Goal: Information Seeking & Learning: Understand process/instructions

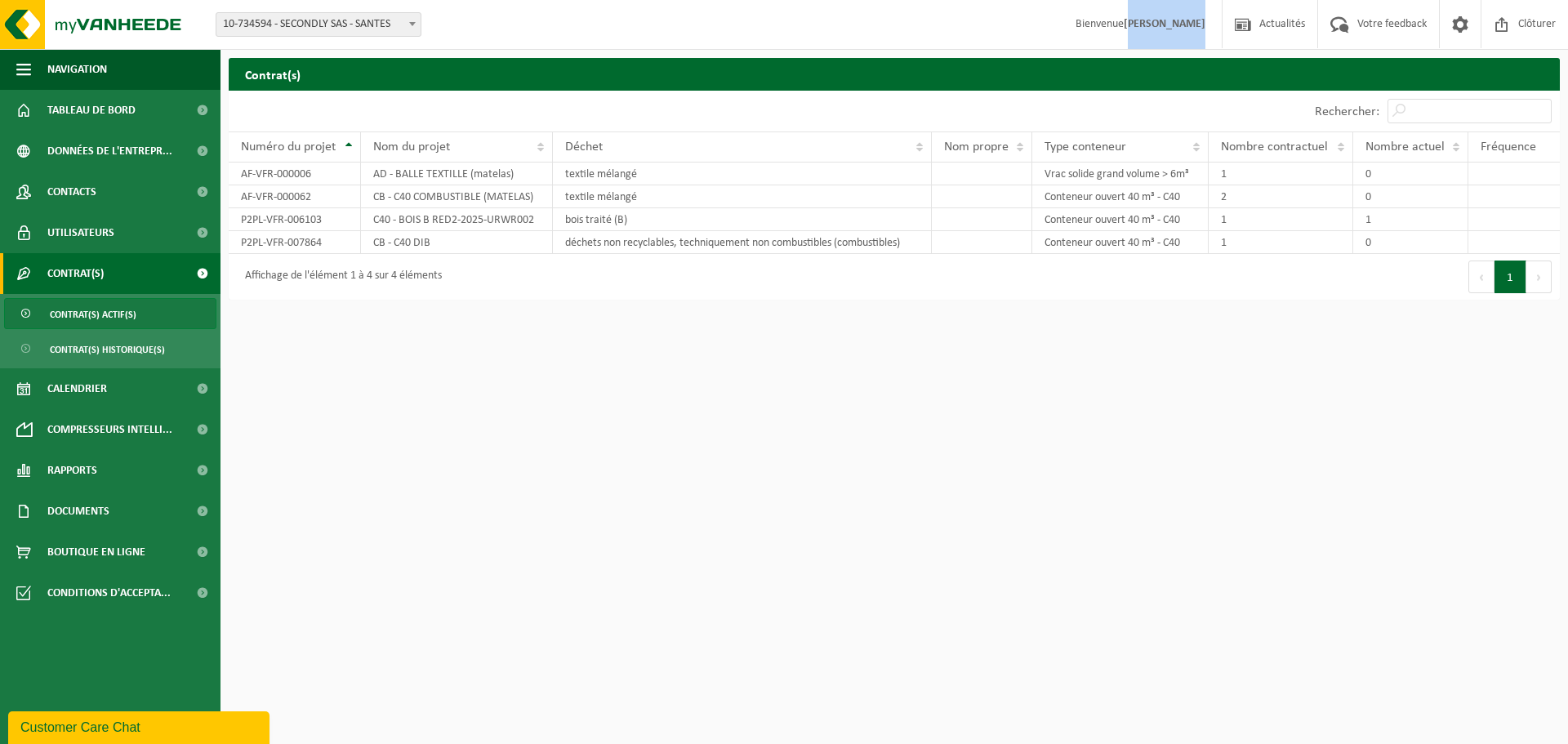
drag, startPoint x: 1131, startPoint y: 25, endPoint x: 1205, endPoint y: 29, distance: 74.1
click at [1205, 29] on span "Bienvenue SABRINA WATTE" at bounding box center [1140, 24] width 163 height 48
drag, startPoint x: 1205, startPoint y: 19, endPoint x: 1126, endPoint y: 21, distance: 79.0
click at [1126, 21] on span "Bienvenue SABRINA WATTE" at bounding box center [1140, 24] width 163 height 48
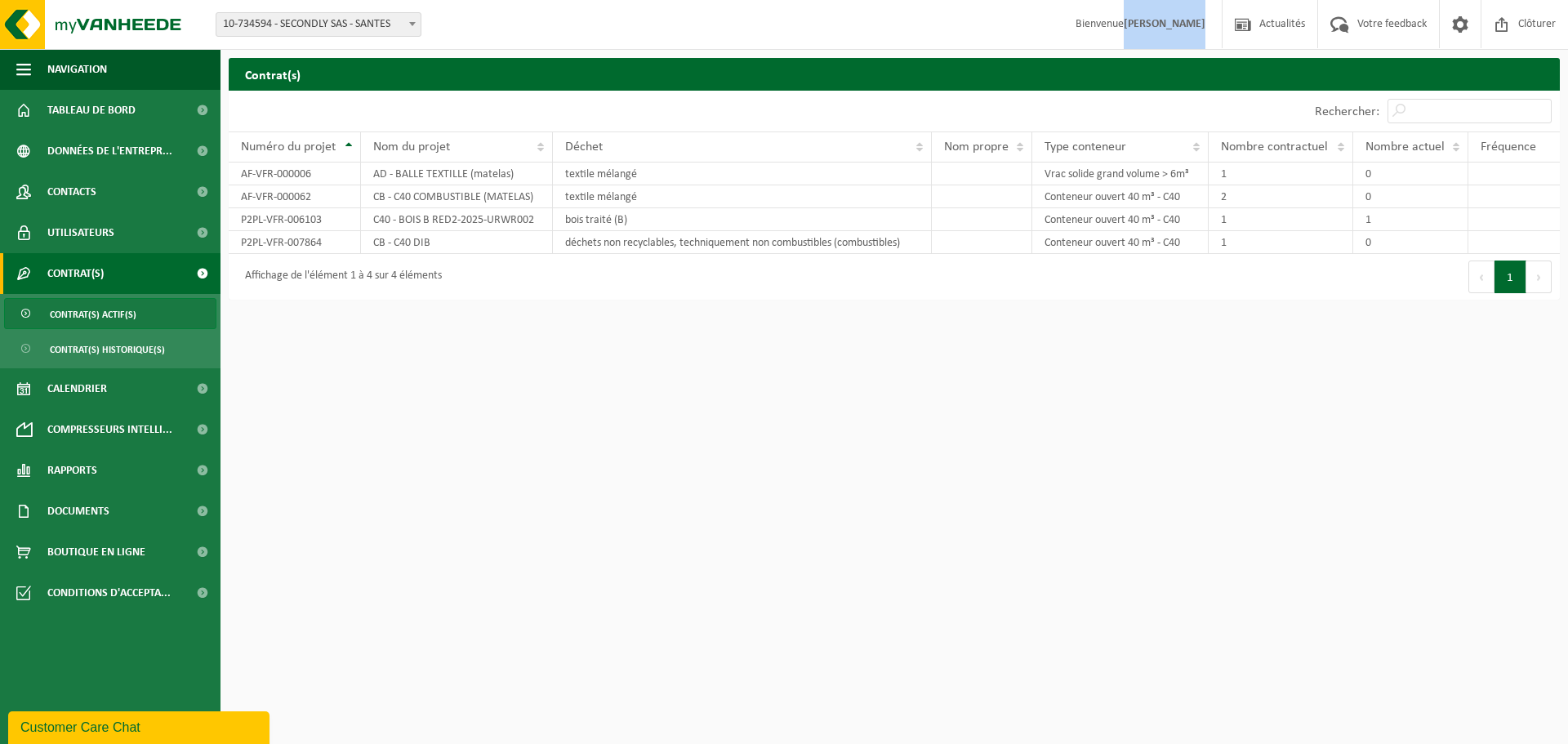
click at [1126, 21] on strong "[PERSON_NAME]" at bounding box center [1164, 24] width 81 height 13
click at [656, 438] on html "Site: 10-734594 - SECONDLY SAS - SANTES 10-734594 - SECONDLY SAS - SANTES Bienv…" at bounding box center [784, 372] width 1568 height 744
click at [542, 511] on html "Site: 10-734594 - SECONDLY SAS - SANTES 10-734594 - SECONDLY SAS - SANTES Bienv…" at bounding box center [784, 372] width 1568 height 744
click at [78, 113] on span "Tableau de bord" at bounding box center [91, 110] width 89 height 41
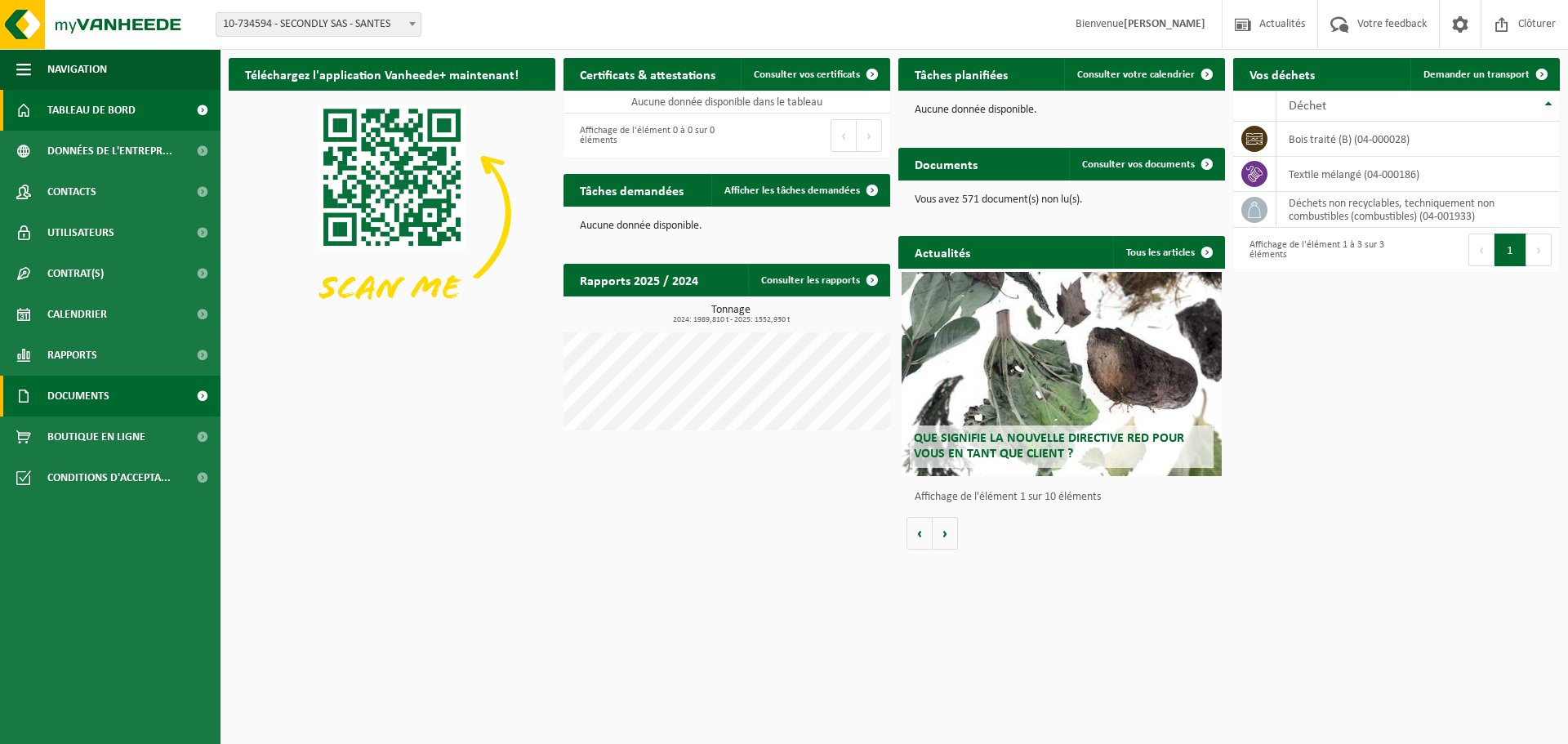
click at [108, 391] on span "Documents" at bounding box center [78, 396] width 62 height 41
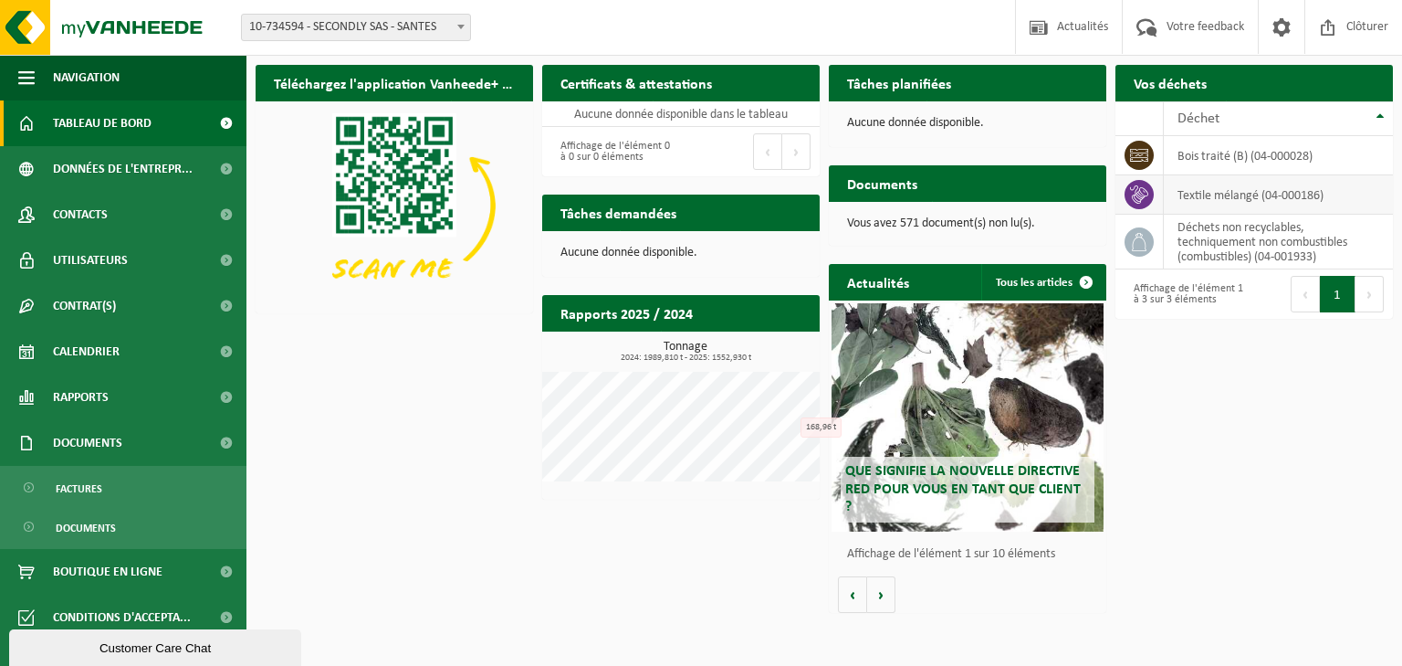
click at [1264, 198] on td "textile mélangé (04-000186)" at bounding box center [1278, 194] width 229 height 39
drag, startPoint x: 1182, startPoint y: 199, endPoint x: 1330, endPoint y: 194, distance: 148.0
click at [1330, 194] on td "textile mélangé (04-000186)" at bounding box center [1278, 194] width 229 height 39
drag, startPoint x: 1326, startPoint y: 194, endPoint x: 1148, endPoint y: 209, distance: 178.7
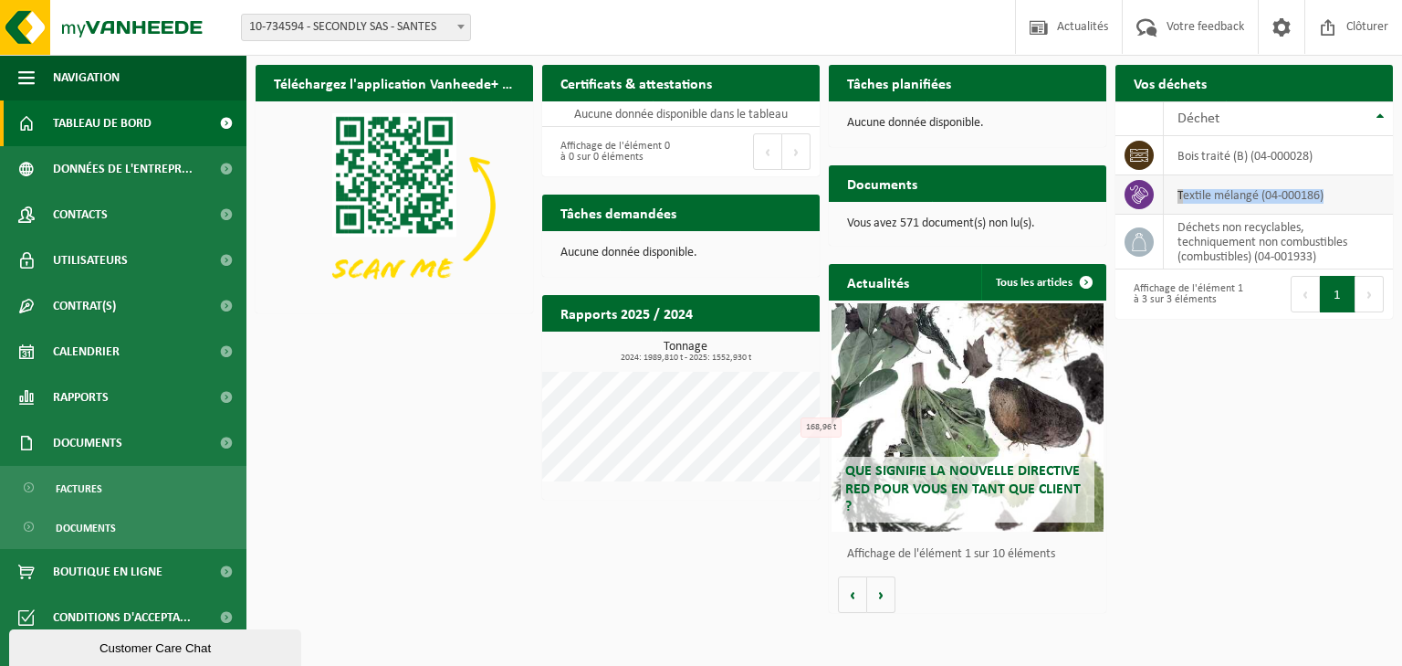
click at [1148, 209] on tr "textile mélangé (04-000186)" at bounding box center [1255, 194] width 278 height 39
click at [95, 525] on span "Documents" at bounding box center [86, 527] width 60 height 35
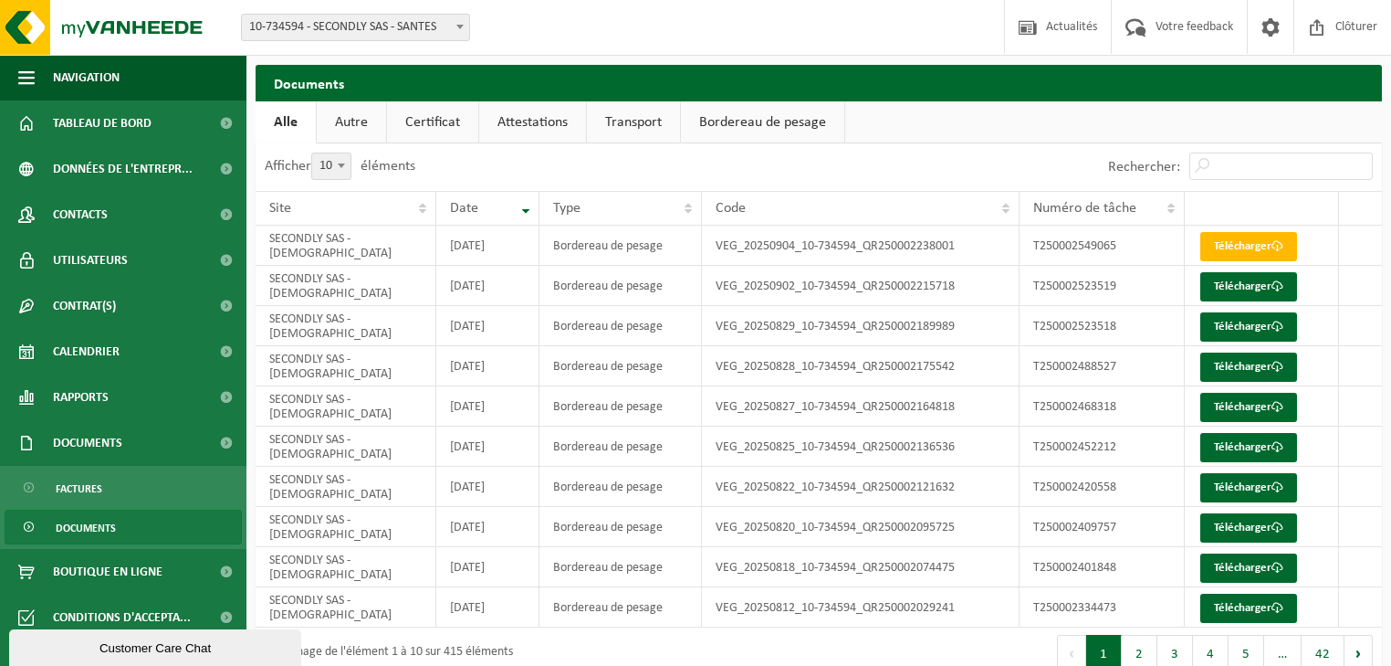
click at [354, 128] on link "Autre" at bounding box center [351, 122] width 69 height 42
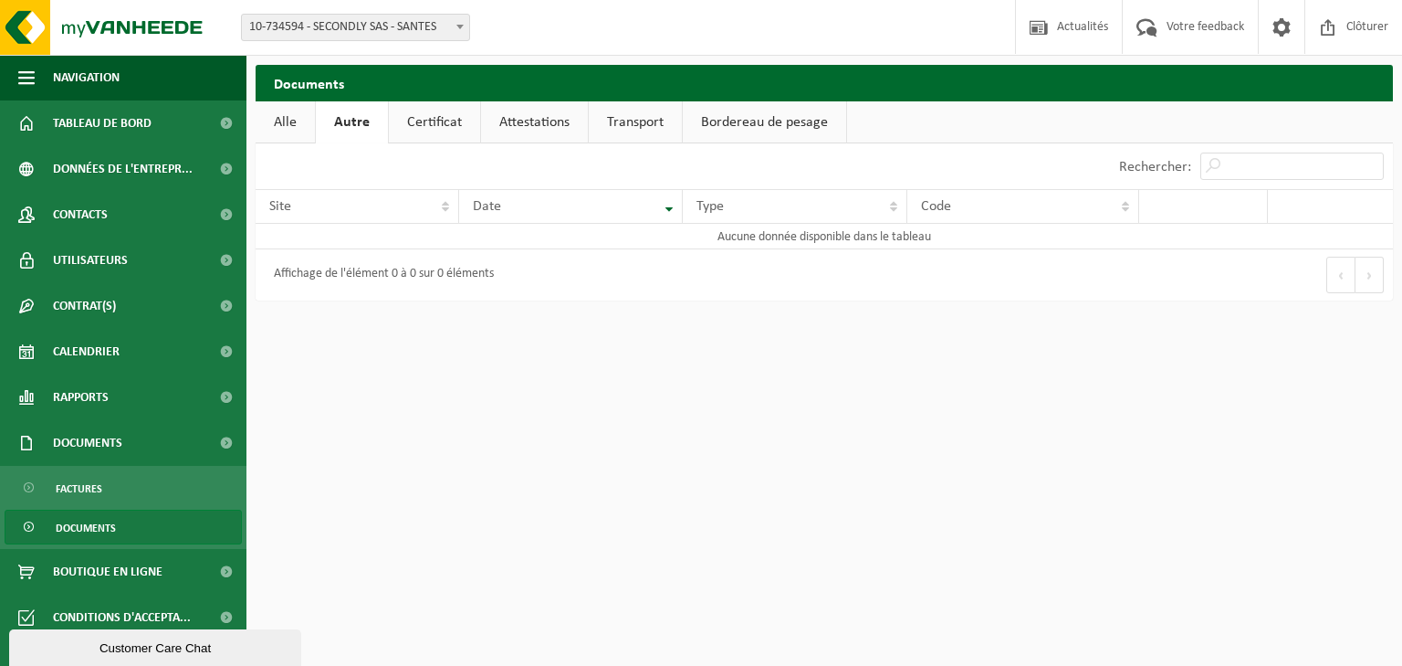
click at [307, 126] on link "Alle" at bounding box center [285, 122] width 59 height 42
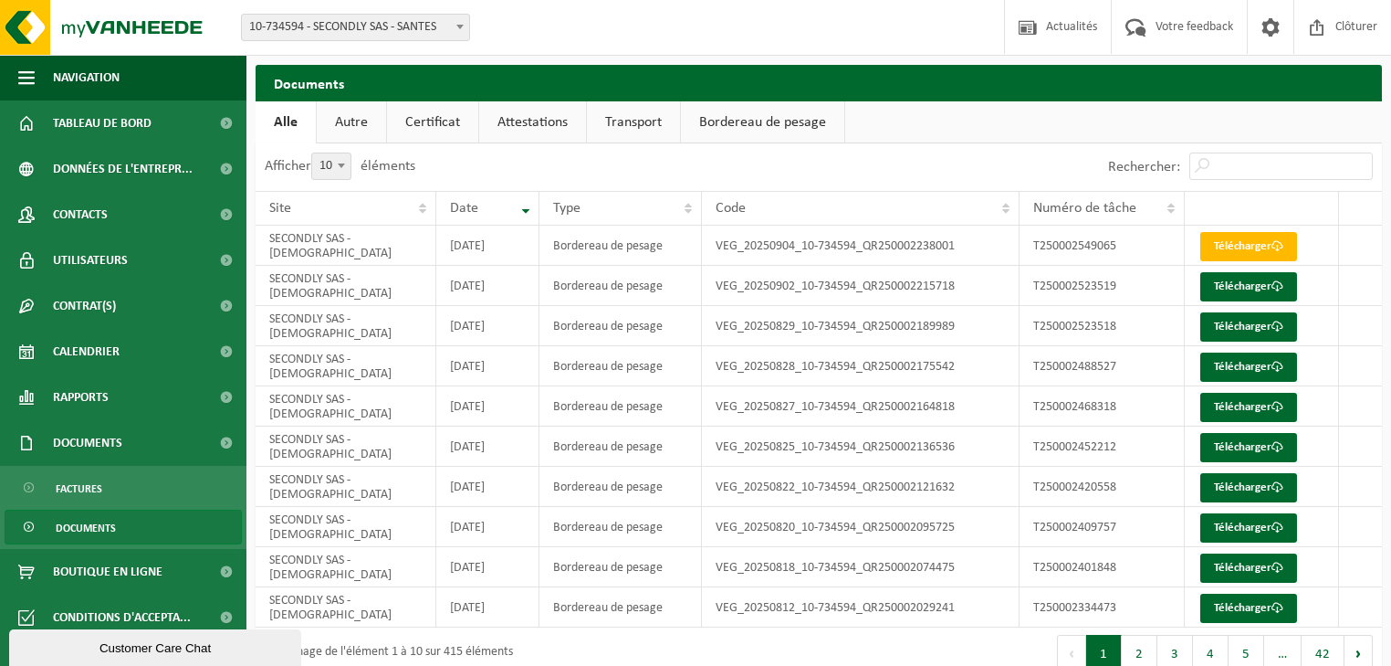
click at [467, 127] on link "Certificat" at bounding box center [432, 122] width 91 height 42
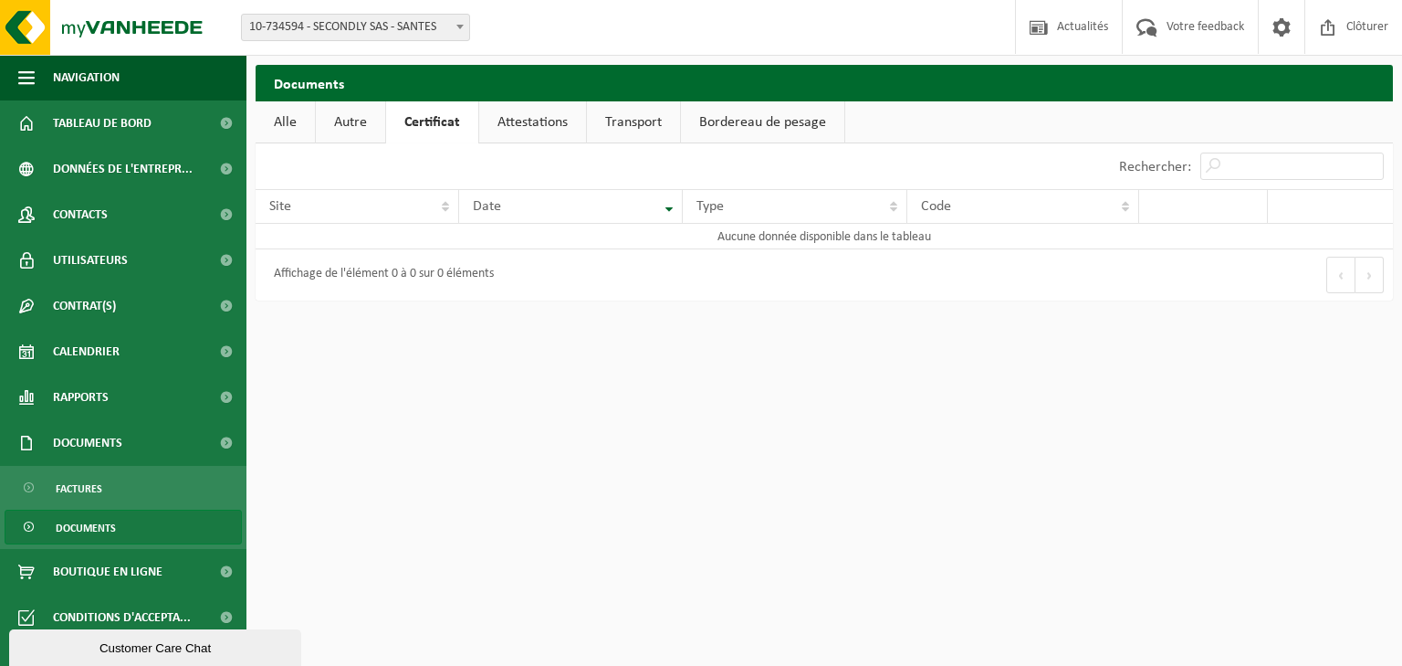
click at [511, 128] on link "Attestations" at bounding box center [532, 122] width 107 height 42
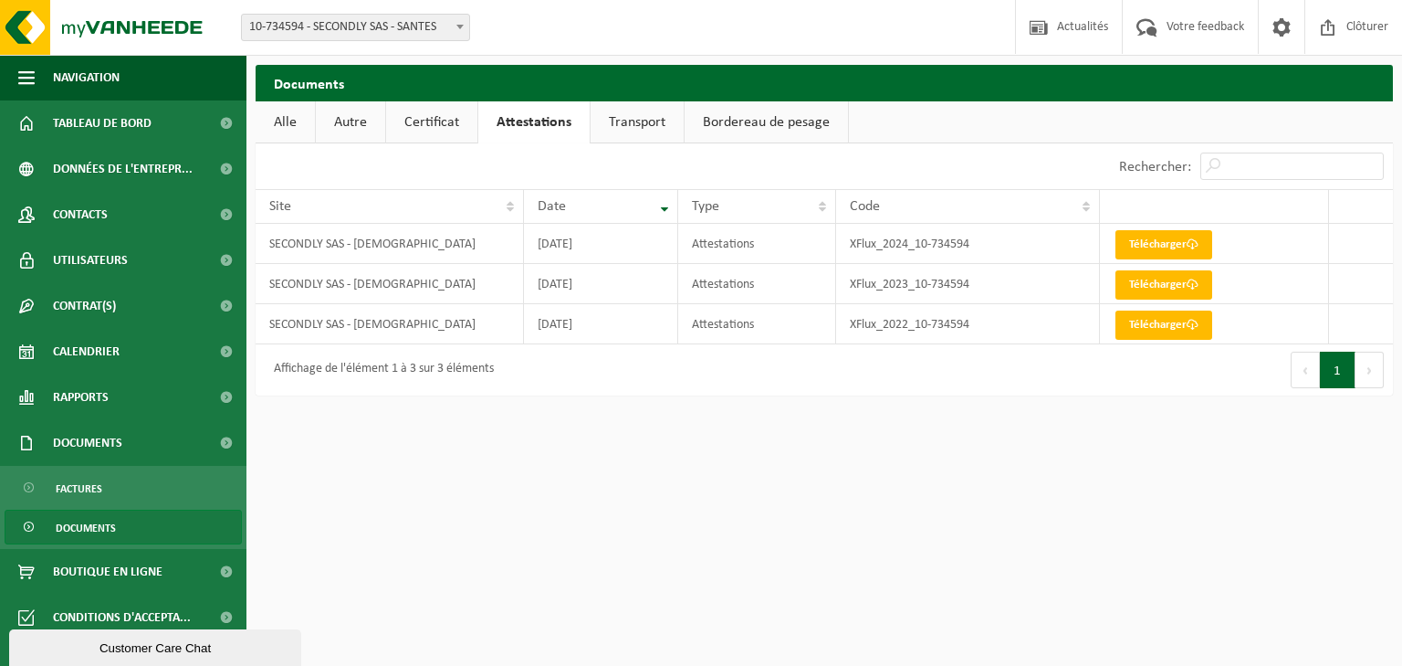
click at [635, 129] on link "Transport" at bounding box center [637, 122] width 93 height 42
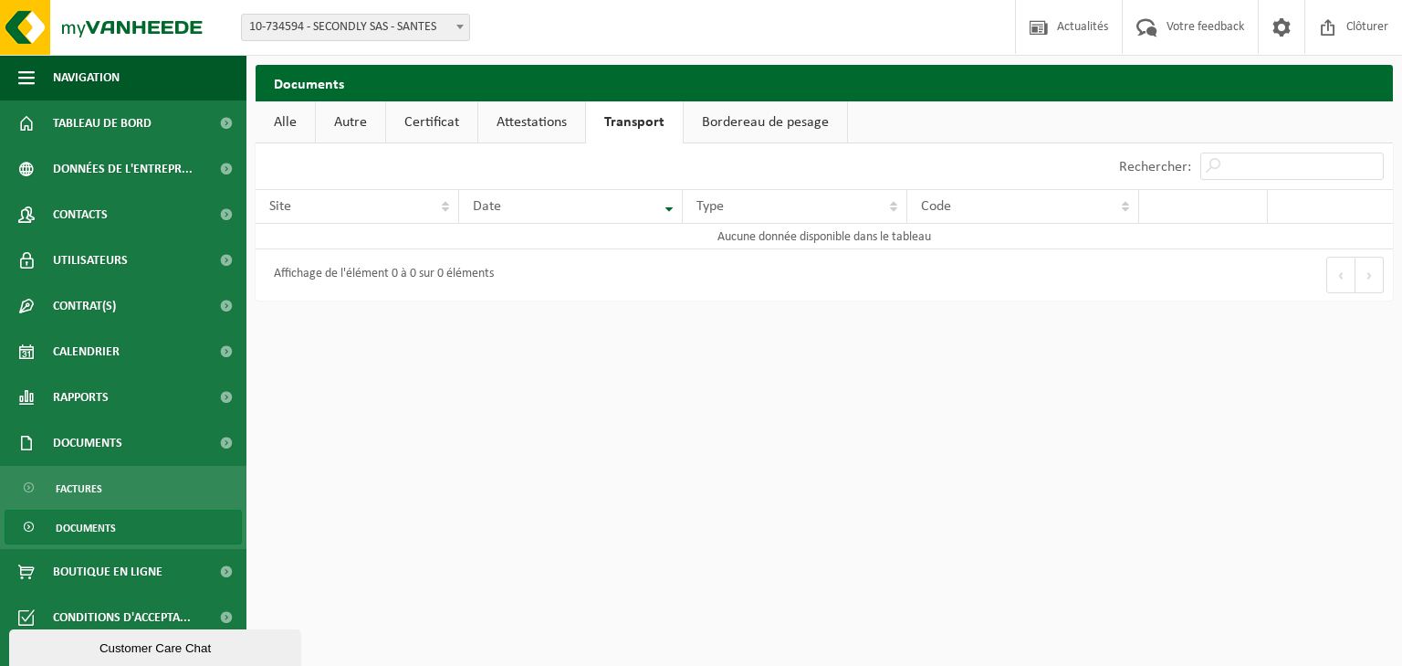
click at [752, 122] on link "Bordereau de pesage" at bounding box center [765, 122] width 163 height 42
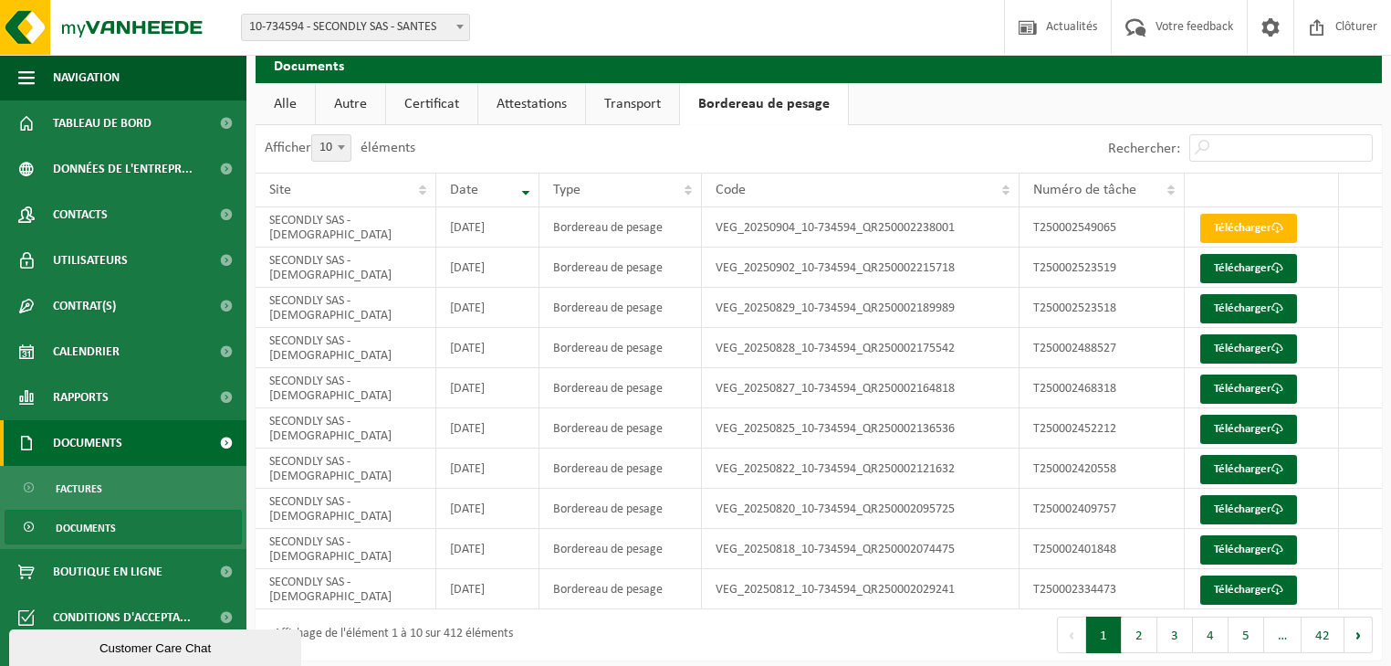
scroll to position [28, 0]
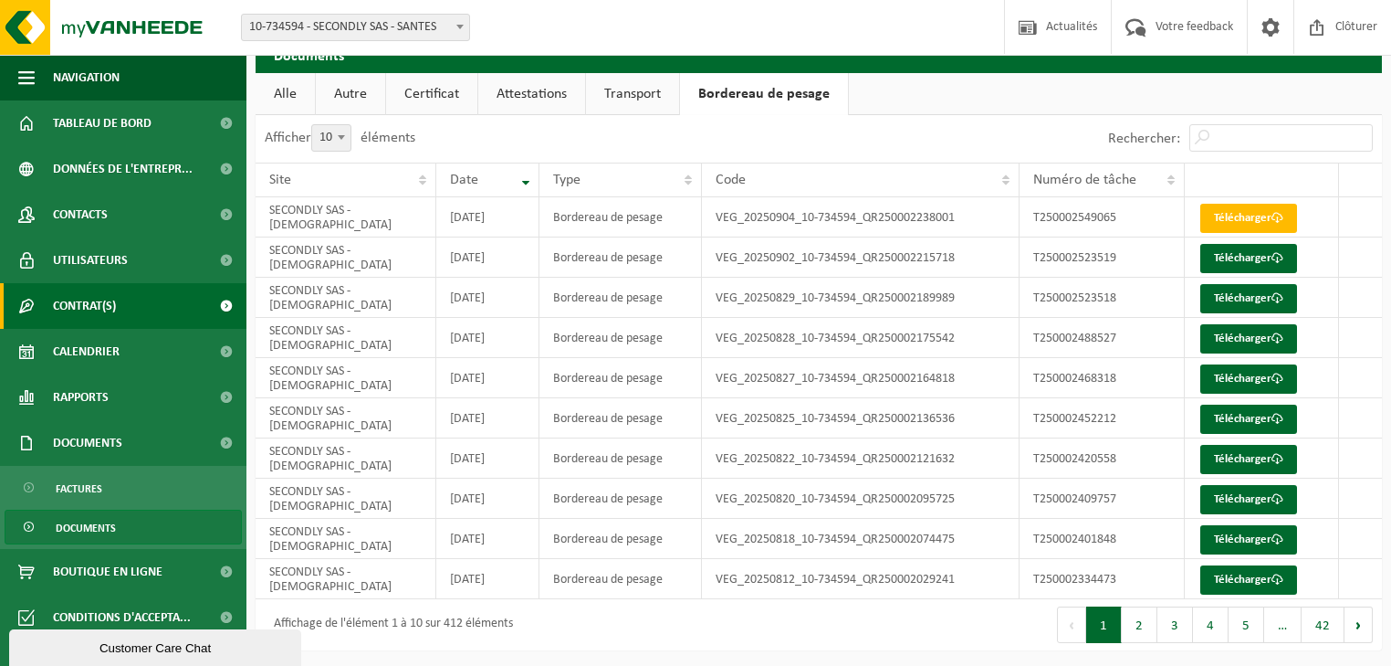
click at [88, 318] on span "Contrat(s)" at bounding box center [84, 306] width 63 height 46
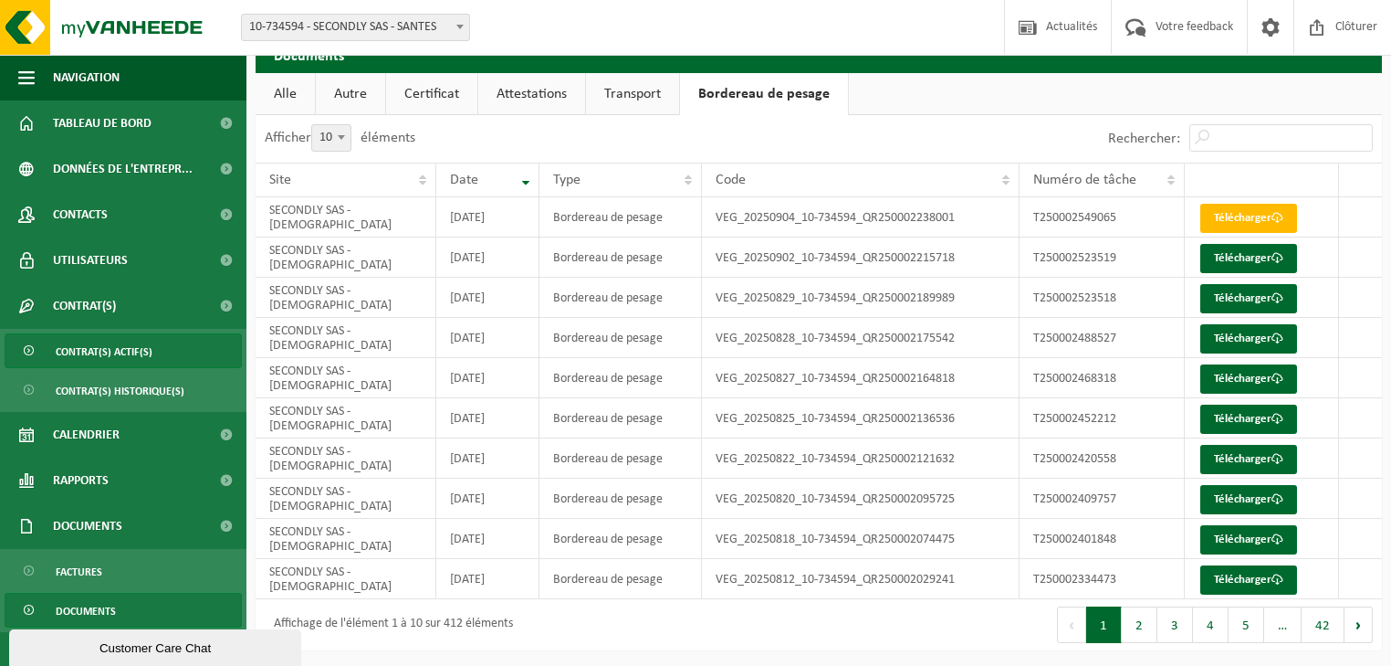
click at [91, 354] on span "Contrat(s) actif(s)" at bounding box center [104, 351] width 97 height 35
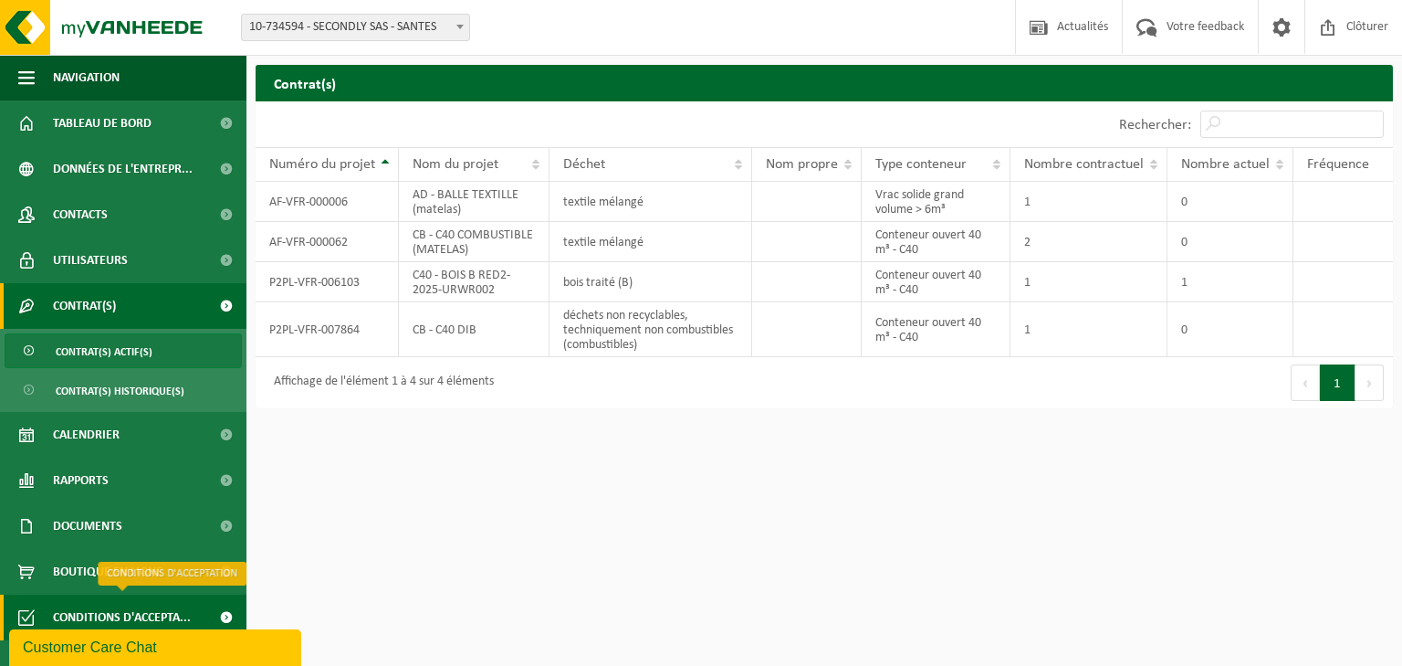
click at [221, 614] on span at bounding box center [225, 617] width 41 height 46
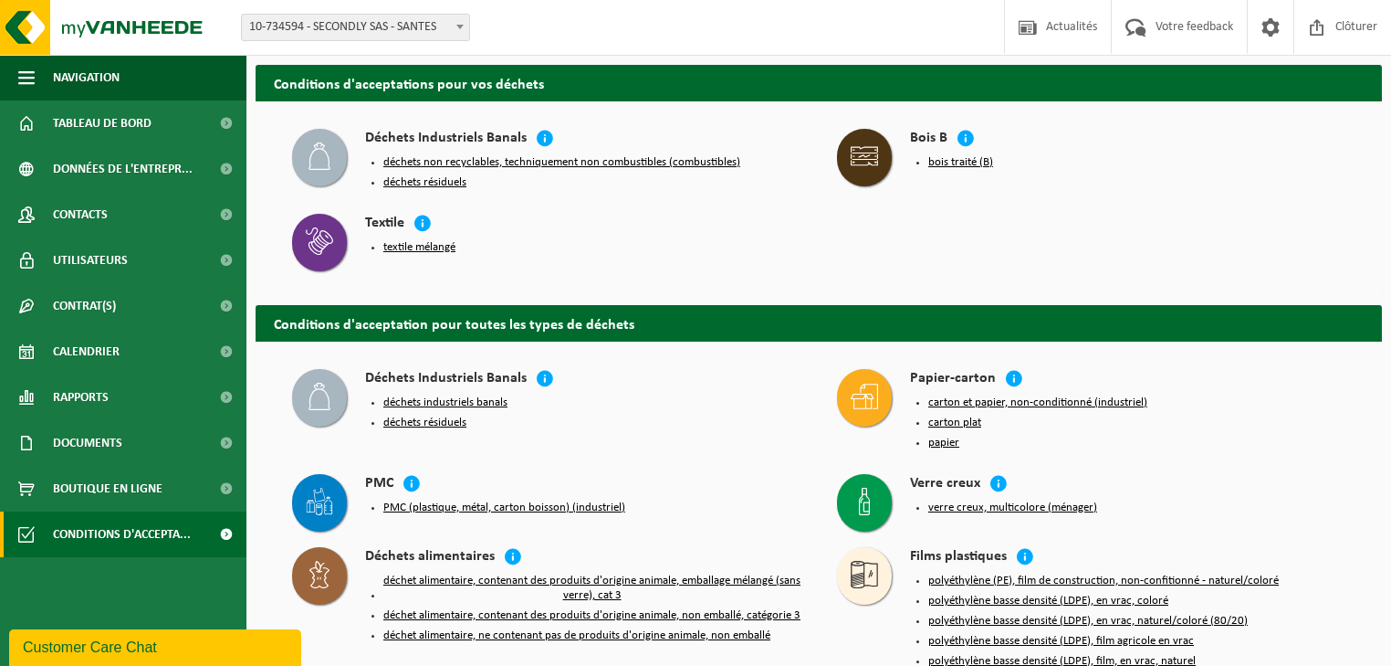
click at [414, 245] on button "textile mélangé" at bounding box center [419, 247] width 72 height 15
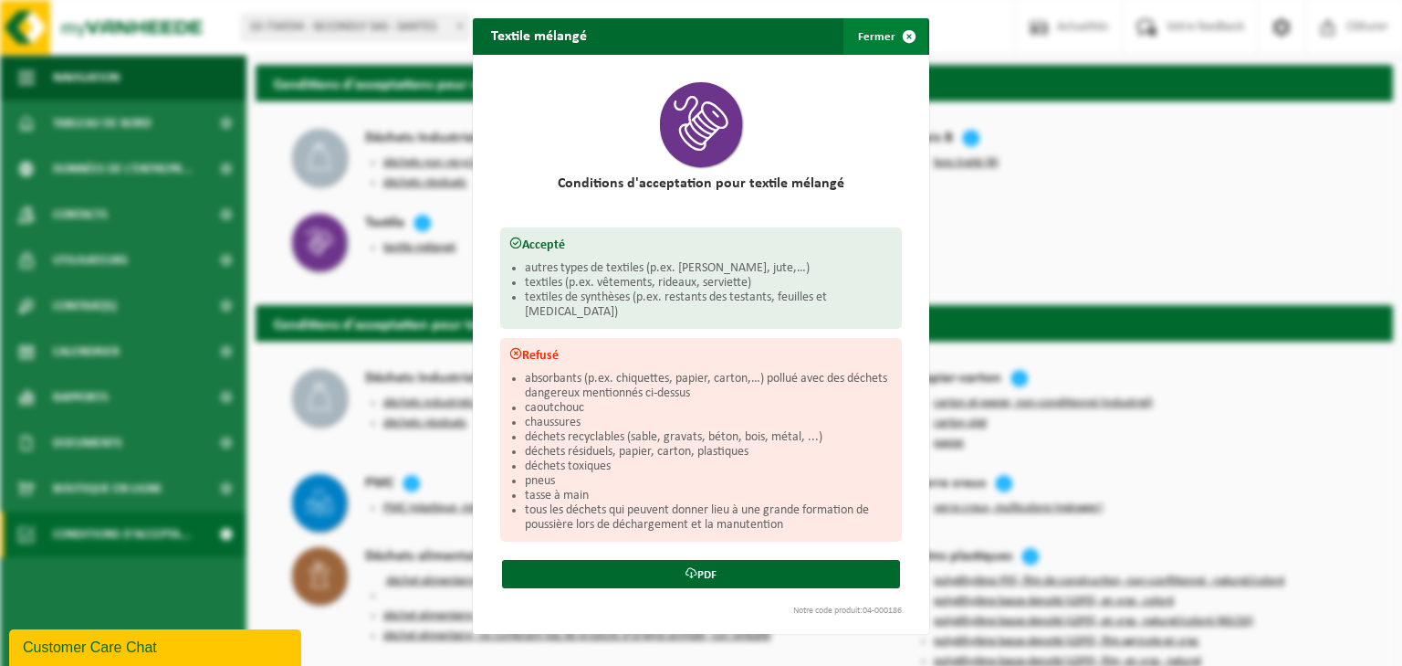
click at [907, 29] on span "button" at bounding box center [909, 36] width 37 height 37
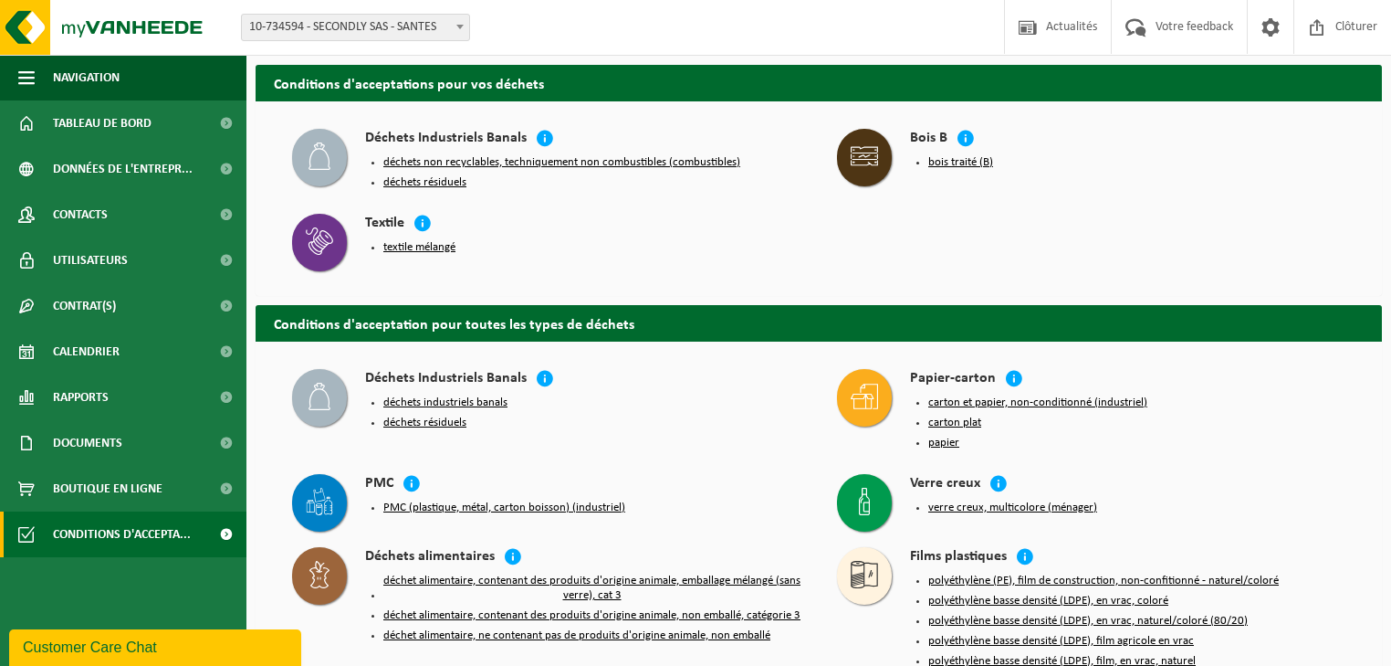
click at [423, 161] on button "déchets non recyclables, techniquement non combustibles (combustibles)" at bounding box center [561, 162] width 357 height 15
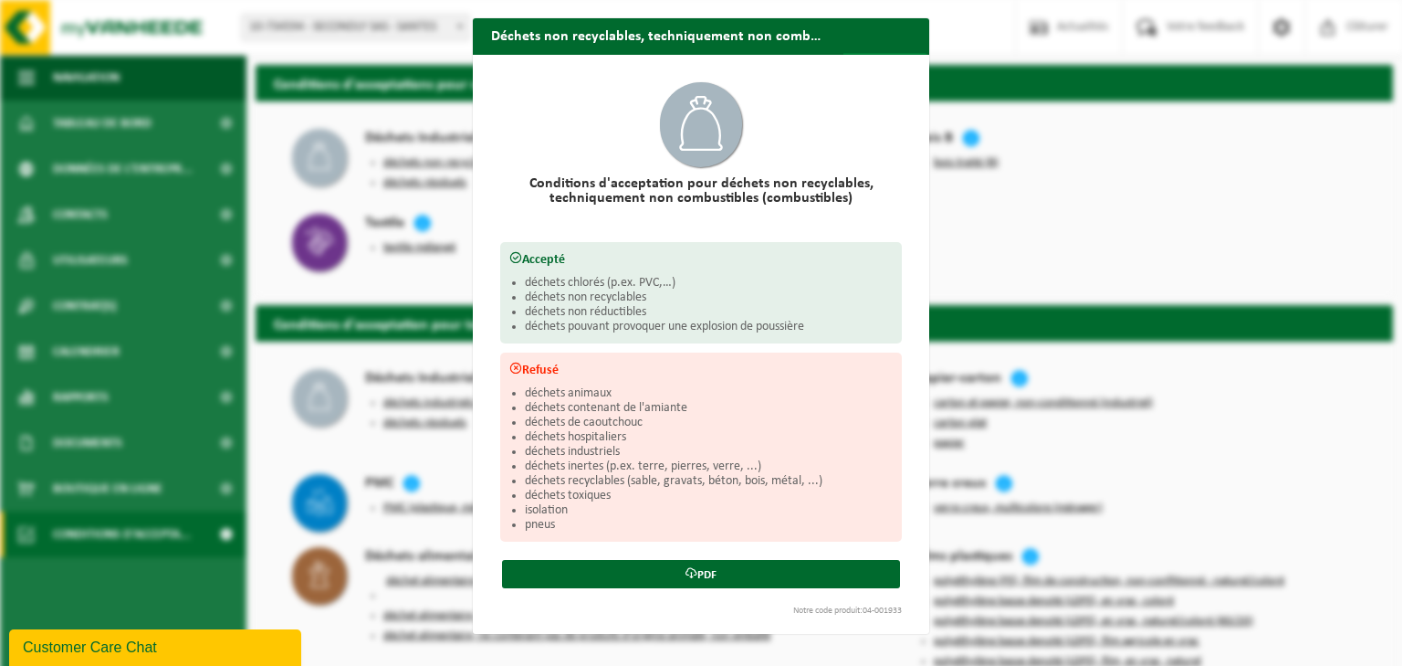
click at [903, 53] on span "button" at bounding box center [909, 71] width 37 height 37
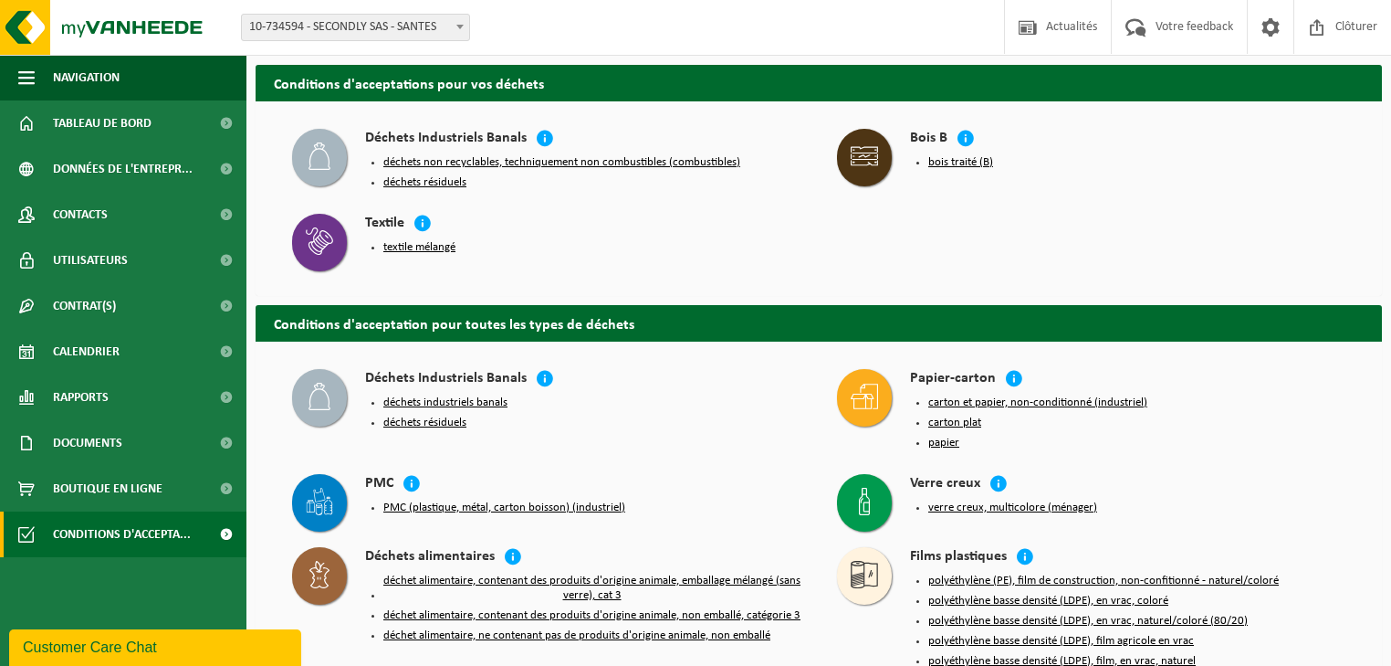
click at [435, 245] on button "textile mélangé" at bounding box center [419, 247] width 72 height 15
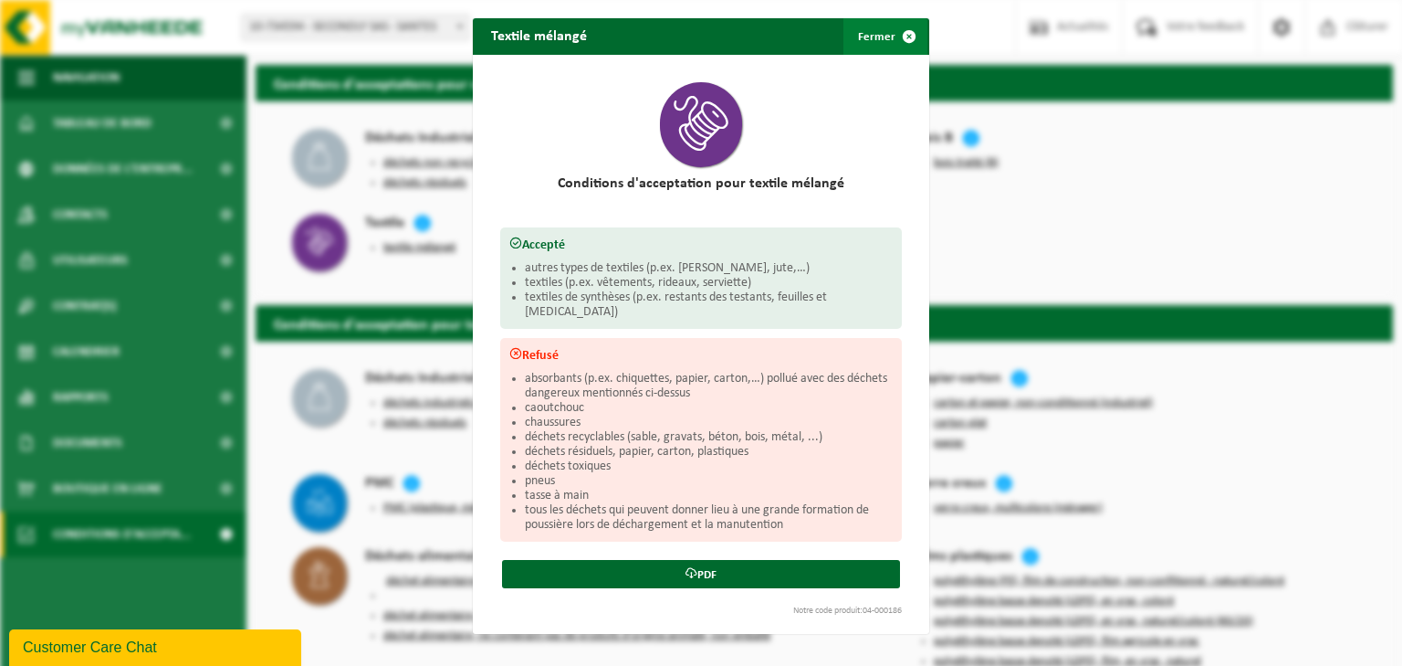
click at [902, 38] on span "button" at bounding box center [909, 36] width 37 height 37
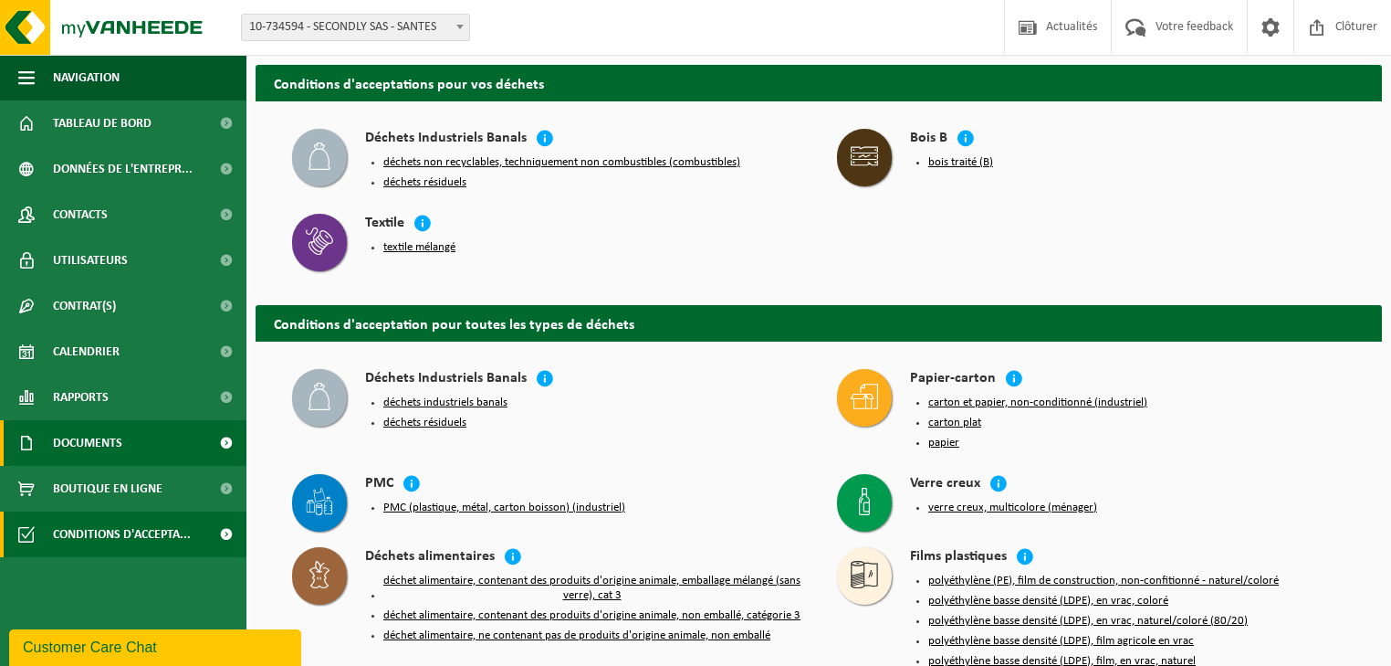
click at [139, 432] on link "Documents" at bounding box center [123, 443] width 246 height 46
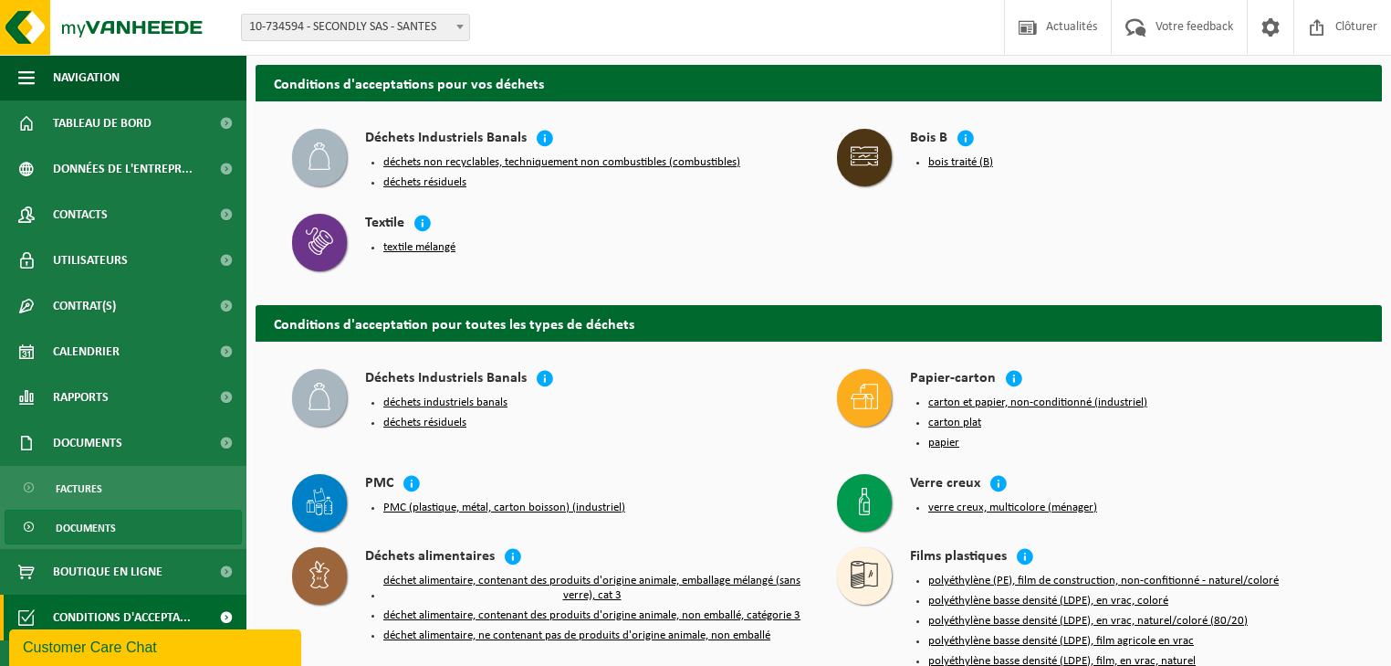
click at [151, 525] on link "Documents" at bounding box center [123, 526] width 237 height 35
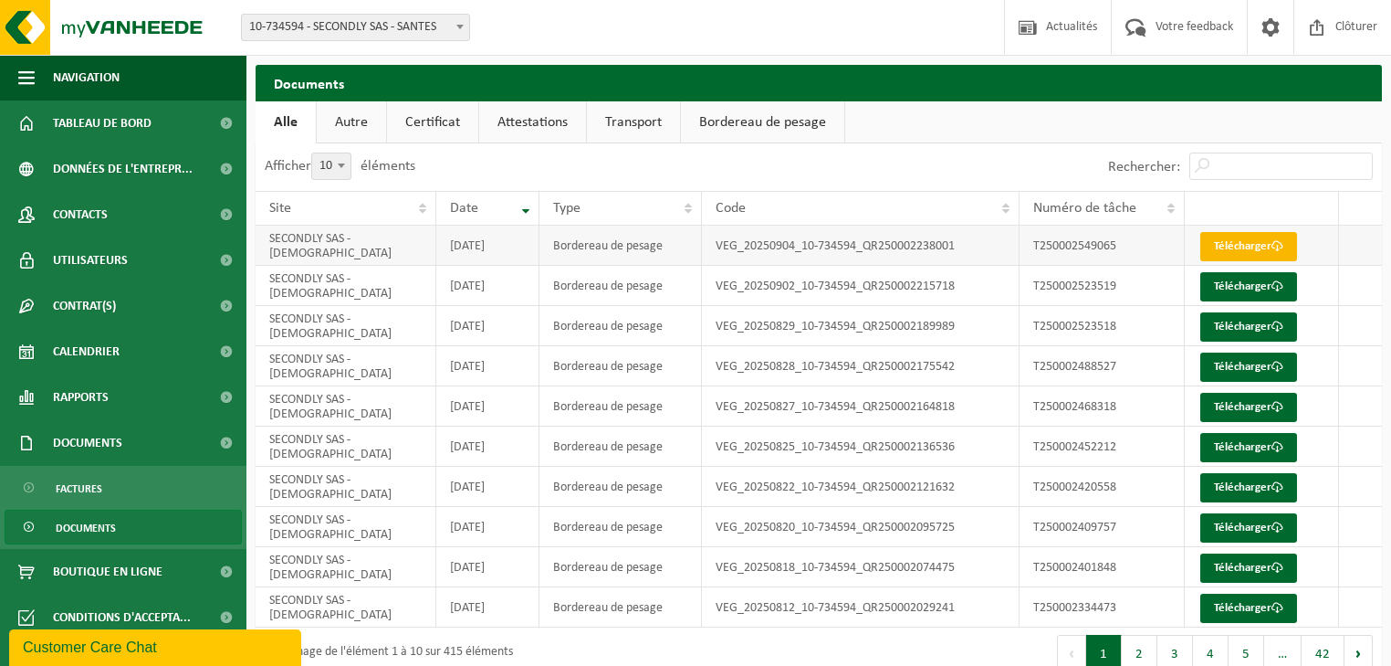
click at [1247, 252] on link "Télécharger" at bounding box center [1249, 246] width 97 height 29
click at [139, 299] on link "Contrat(s)" at bounding box center [123, 306] width 246 height 46
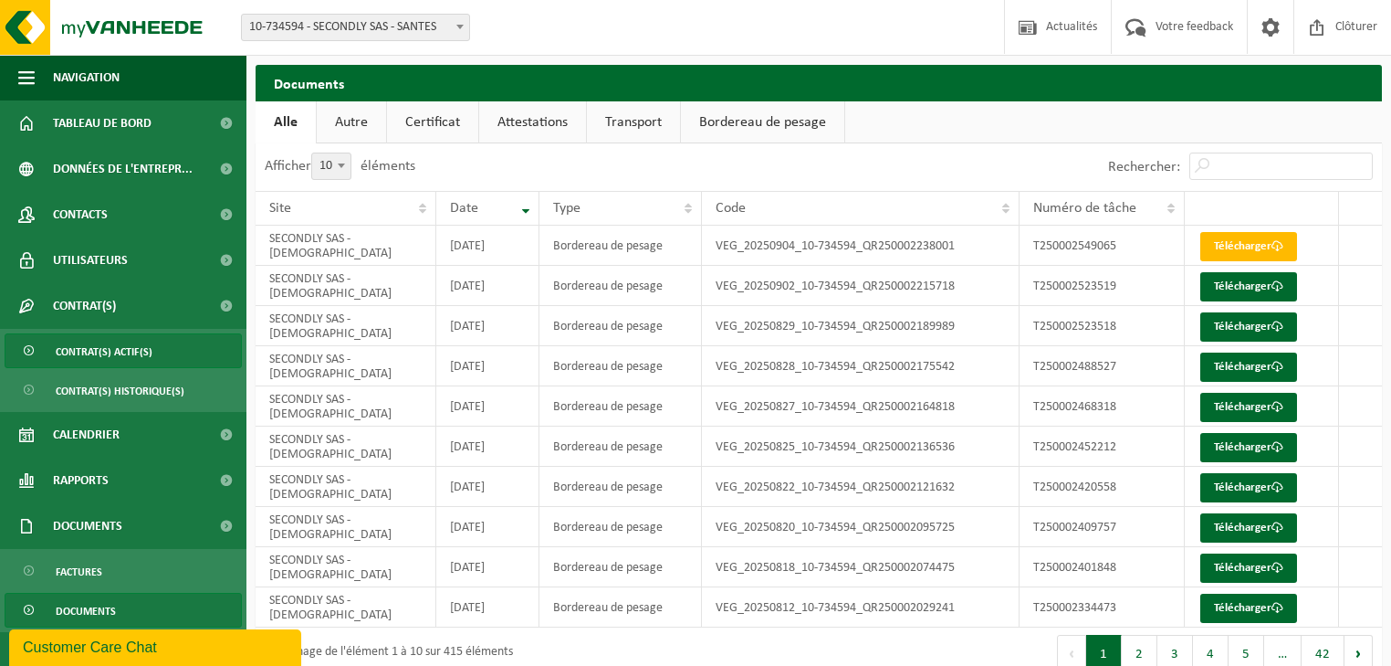
click at [146, 346] on span "Contrat(s) actif(s)" at bounding box center [104, 351] width 97 height 35
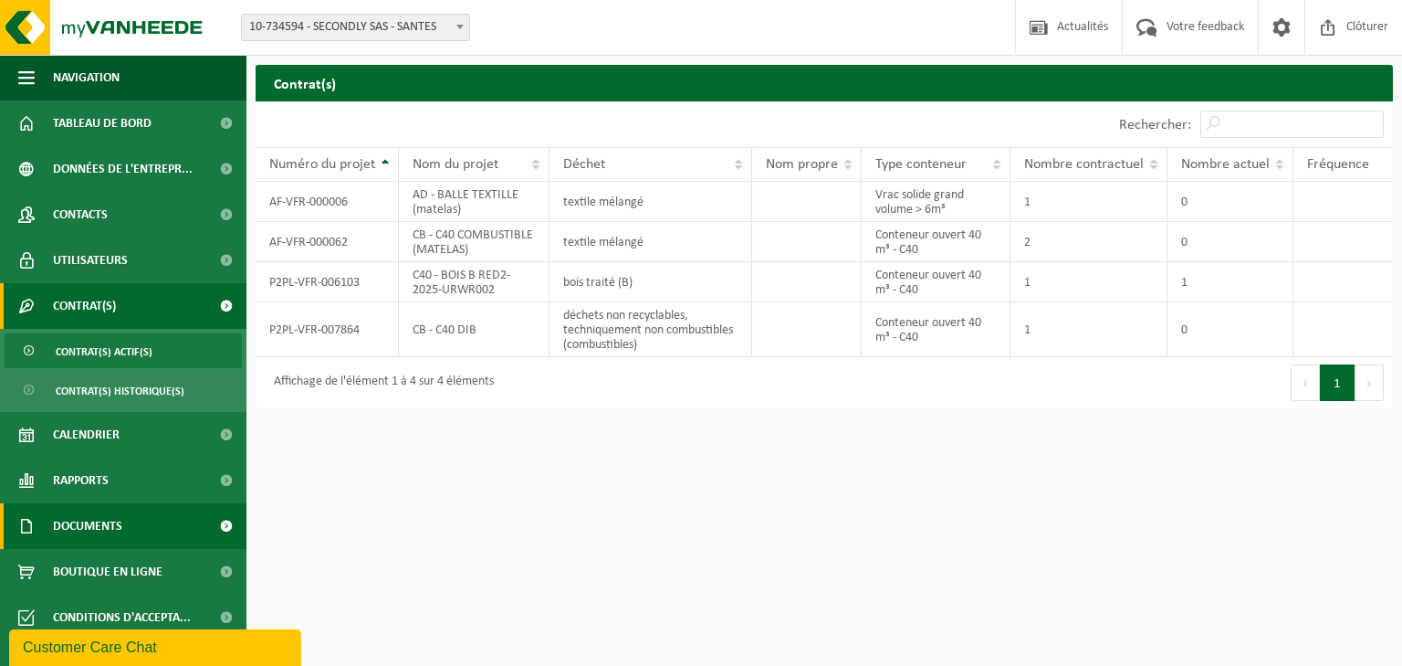
click at [136, 526] on link "Documents" at bounding box center [123, 526] width 246 height 46
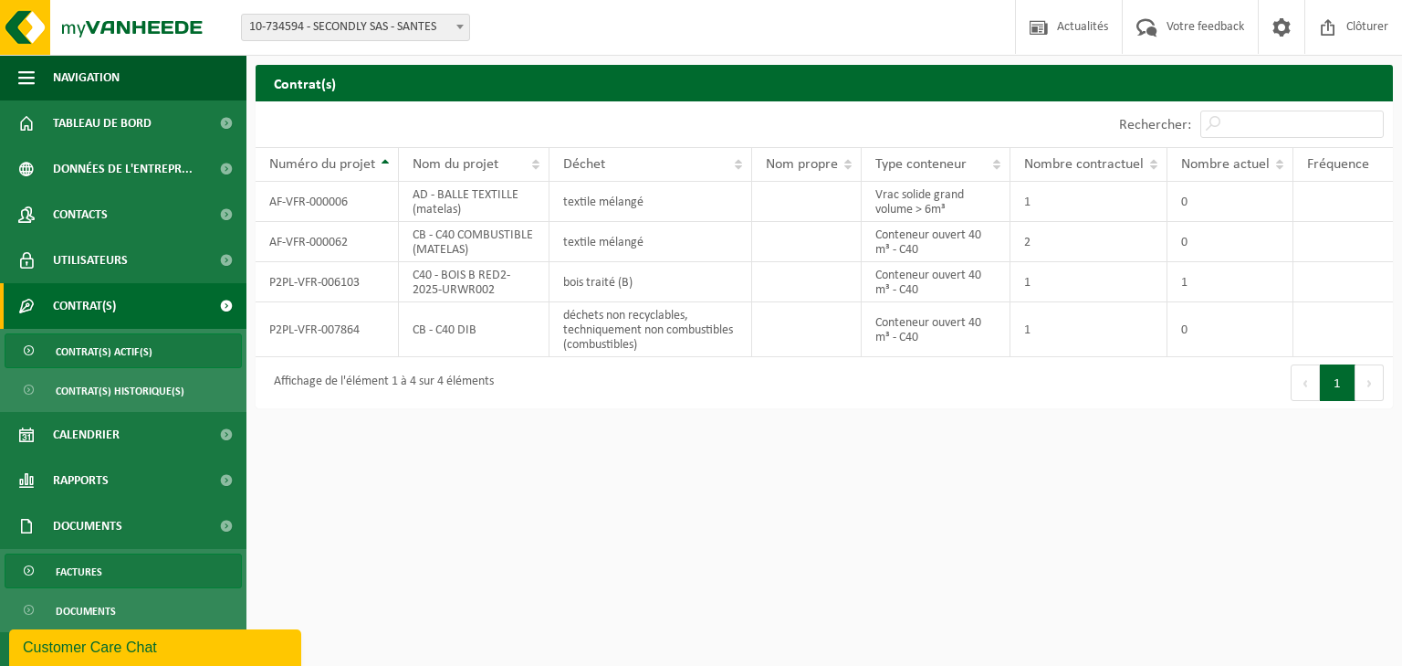
click at [121, 562] on link "Factures" at bounding box center [123, 570] width 237 height 35
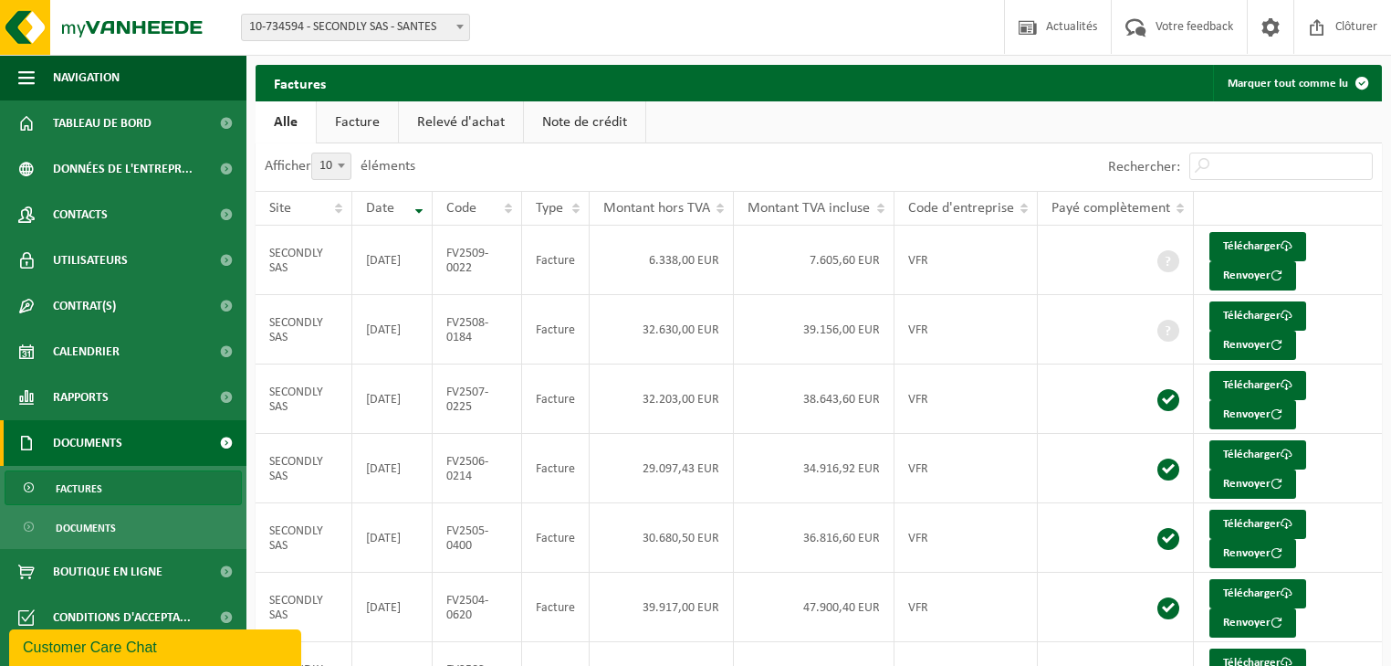
click at [362, 126] on link "Facture" at bounding box center [357, 122] width 81 height 42
click at [451, 130] on link "Relevé d'achat" at bounding box center [462, 122] width 124 height 42
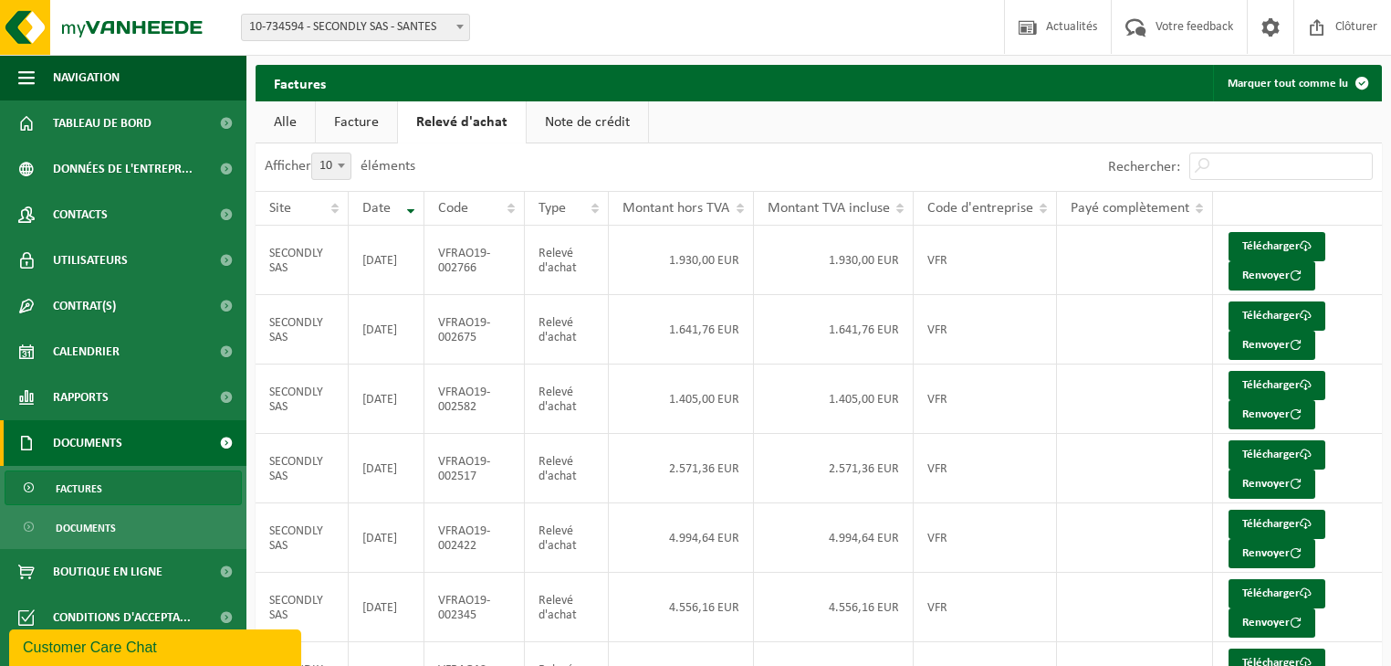
click at [606, 128] on link "Note de crédit" at bounding box center [587, 122] width 121 height 42
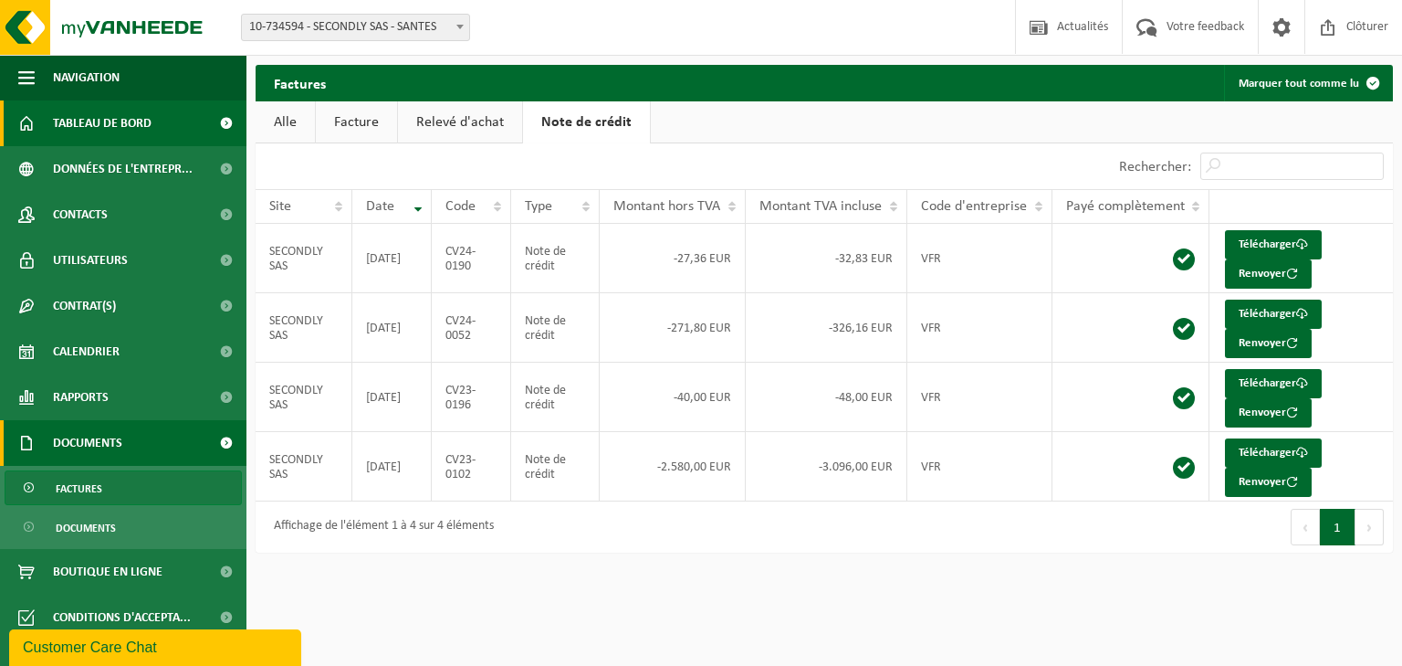
click at [136, 126] on span "Tableau de bord" at bounding box center [102, 123] width 99 height 46
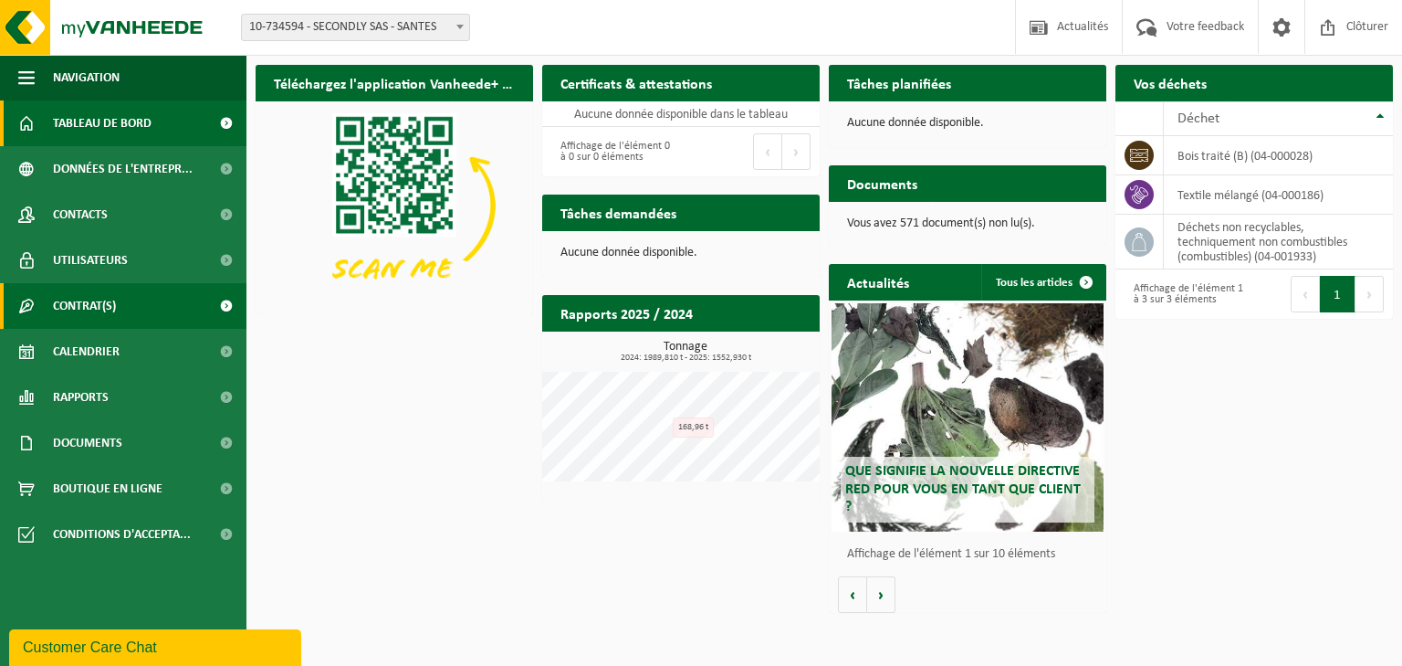
click at [113, 314] on span "Contrat(s)" at bounding box center [84, 306] width 63 height 46
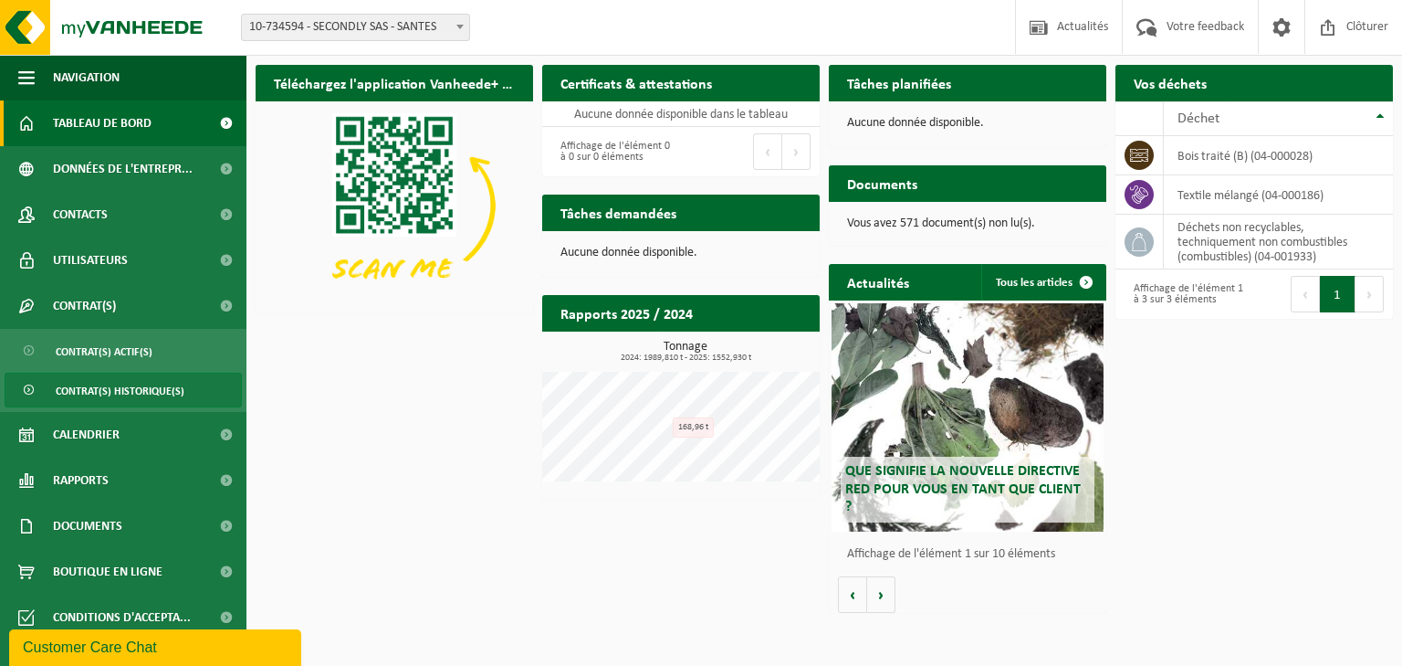
click at [139, 398] on span "Contrat(s) historique(s)" at bounding box center [120, 390] width 129 height 35
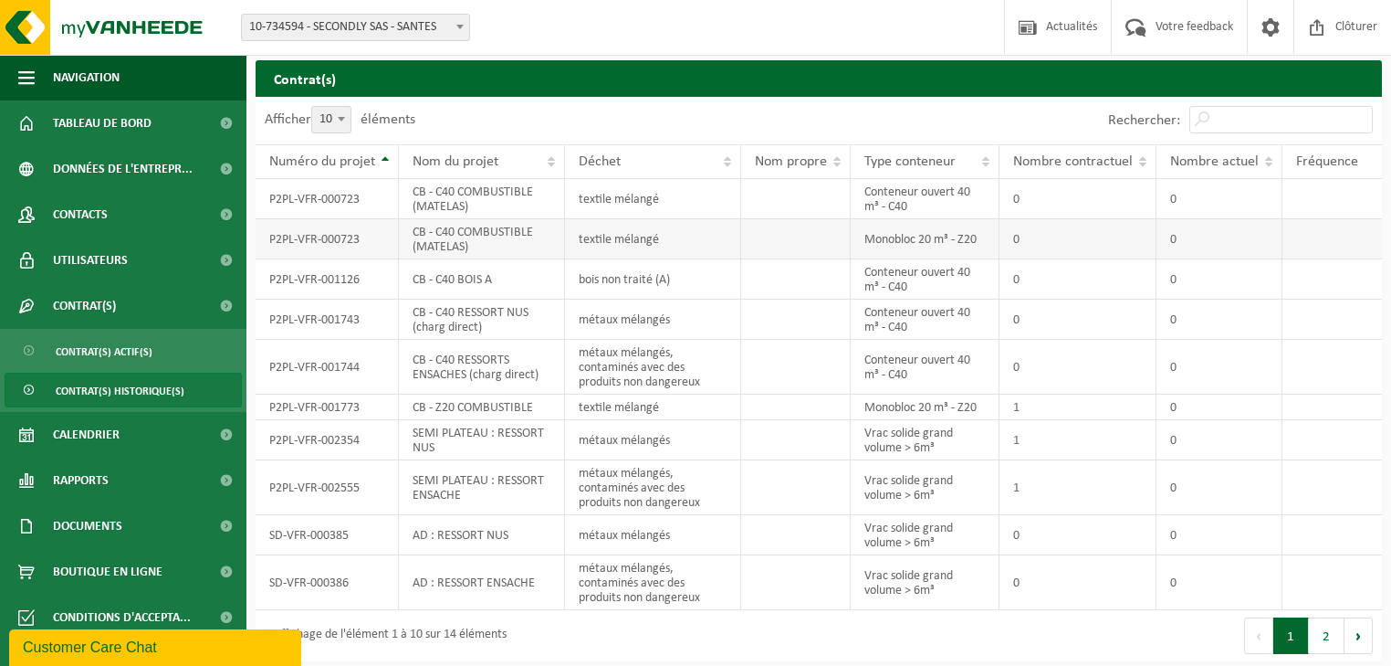
scroll to position [6, 0]
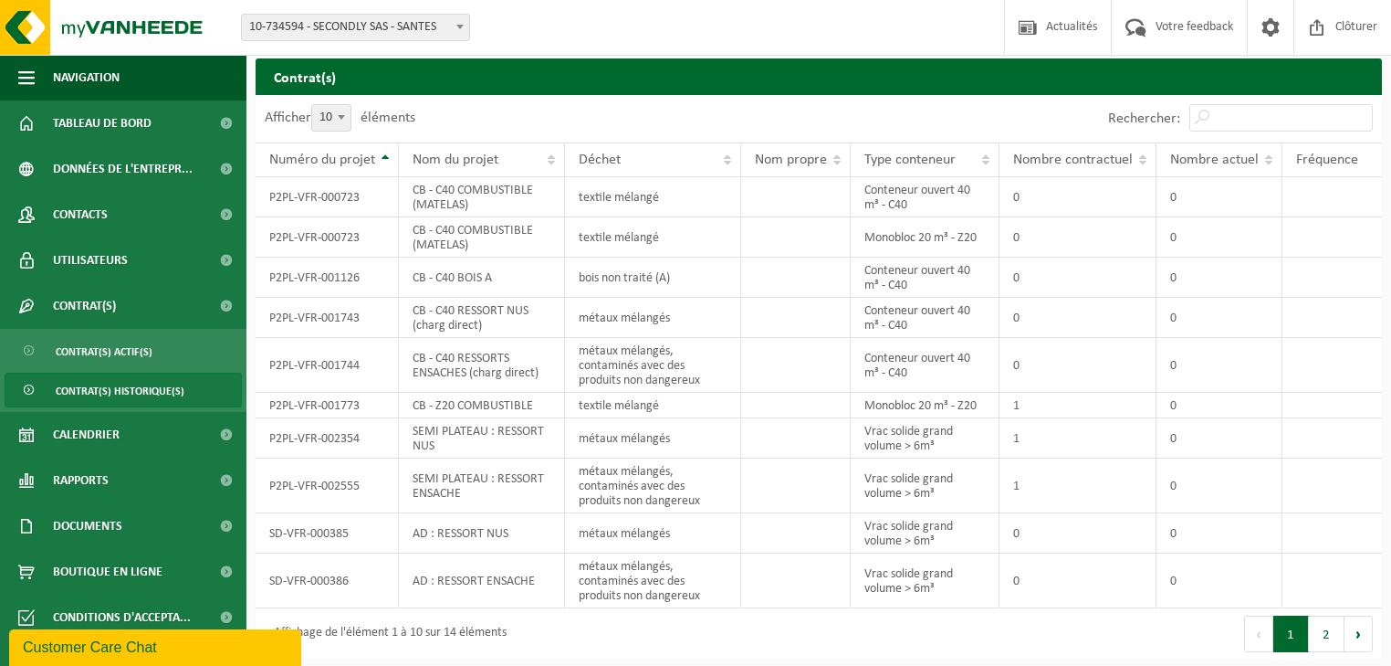
click at [341, 124] on span at bounding box center [341, 117] width 18 height 24
click at [341, 105] on select "10 25 50 100" at bounding box center [343, 104] width 55 height 1
select select "25"
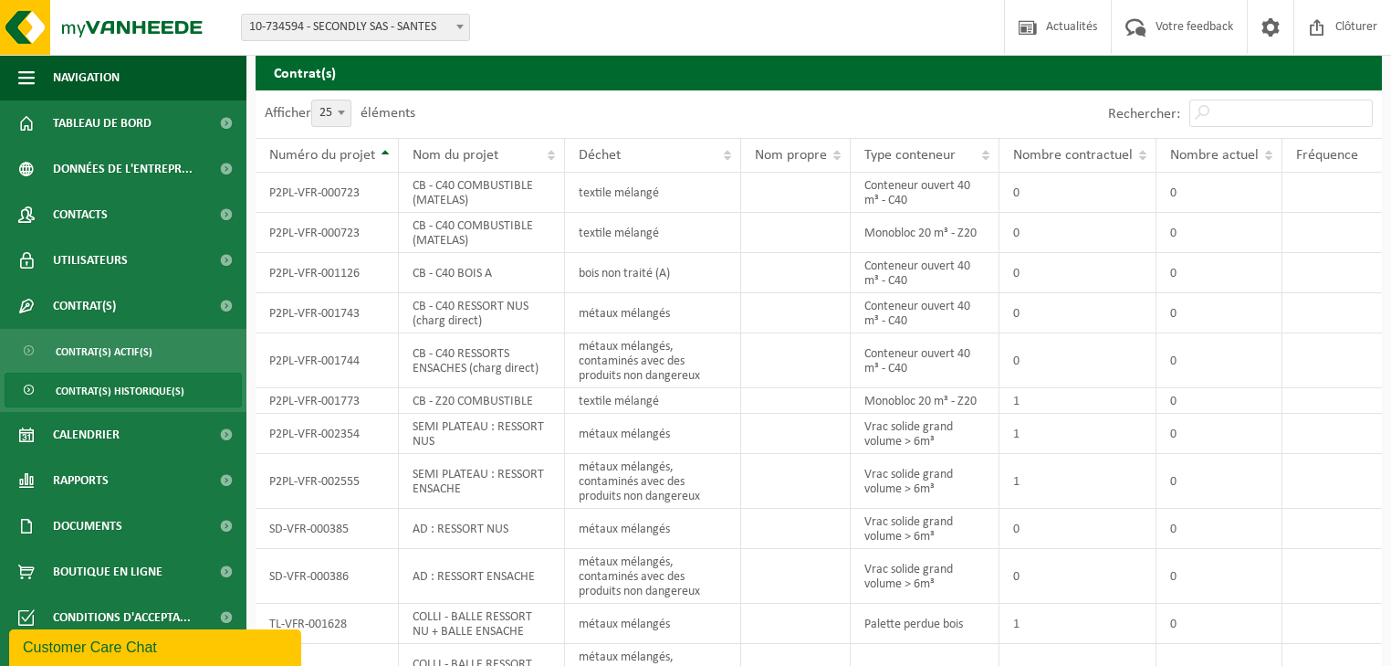
scroll to position [0, 0]
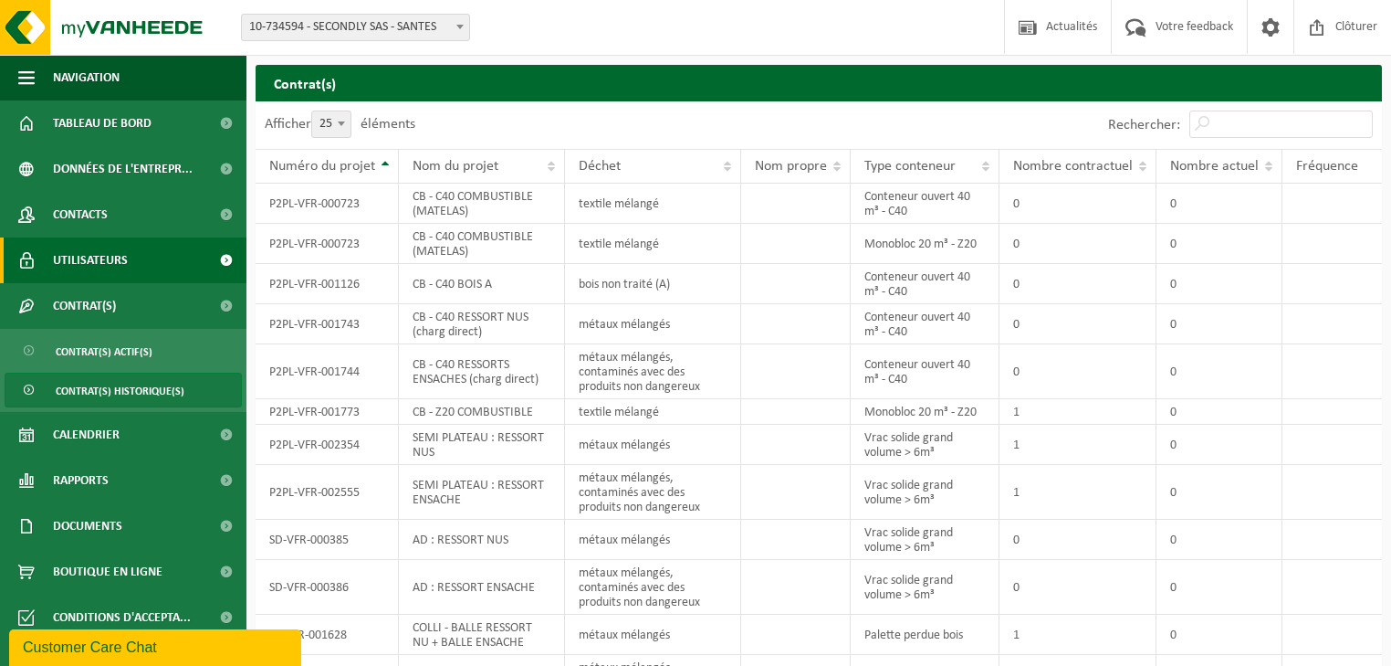
click at [102, 252] on span "Utilisateurs" at bounding box center [90, 260] width 75 height 46
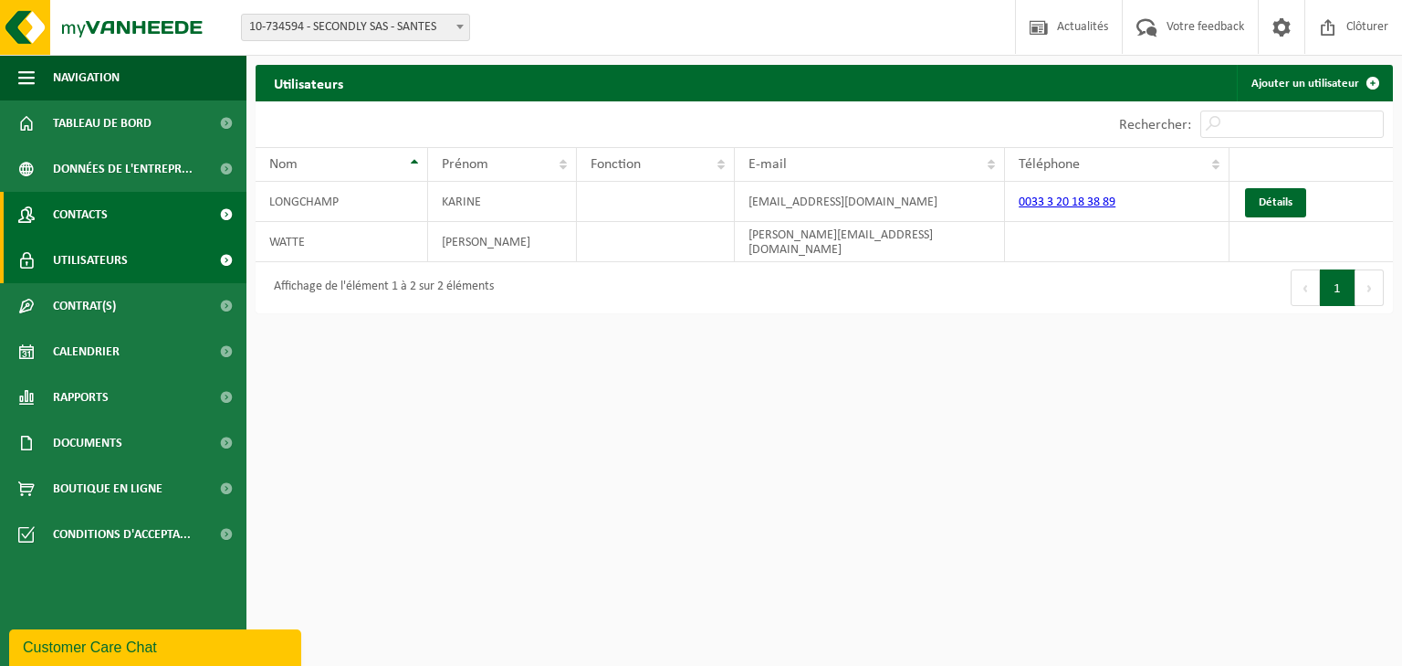
click at [89, 211] on span "Contacts" at bounding box center [80, 215] width 55 height 46
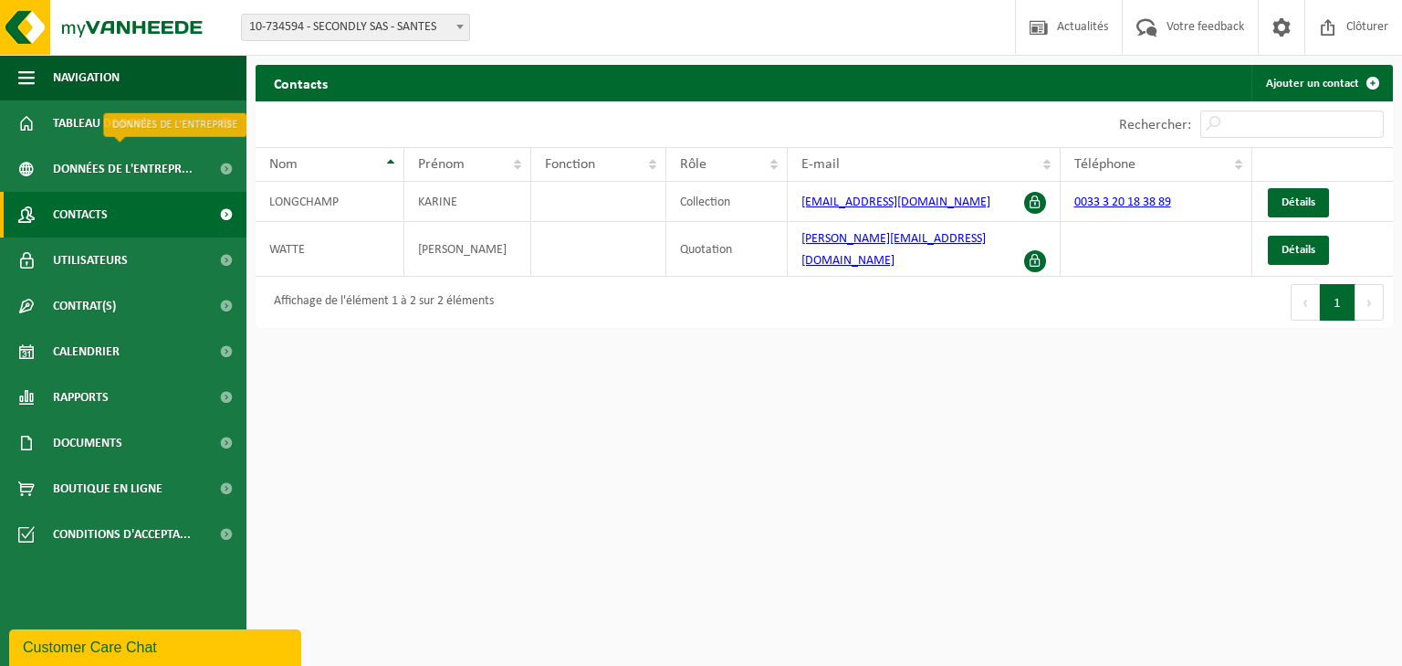
click at [88, 172] on span "Données de l'entrepr..." at bounding box center [123, 169] width 140 height 46
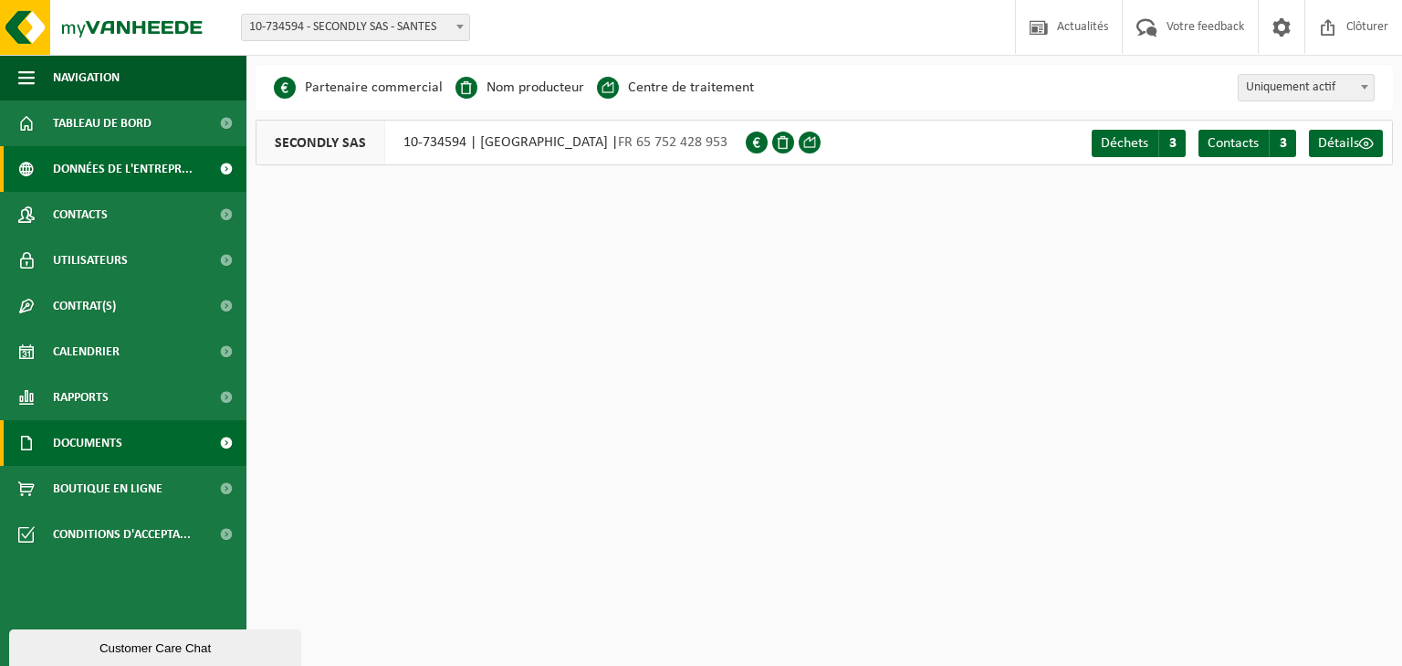
click at [147, 446] on link "Documents" at bounding box center [123, 443] width 246 height 46
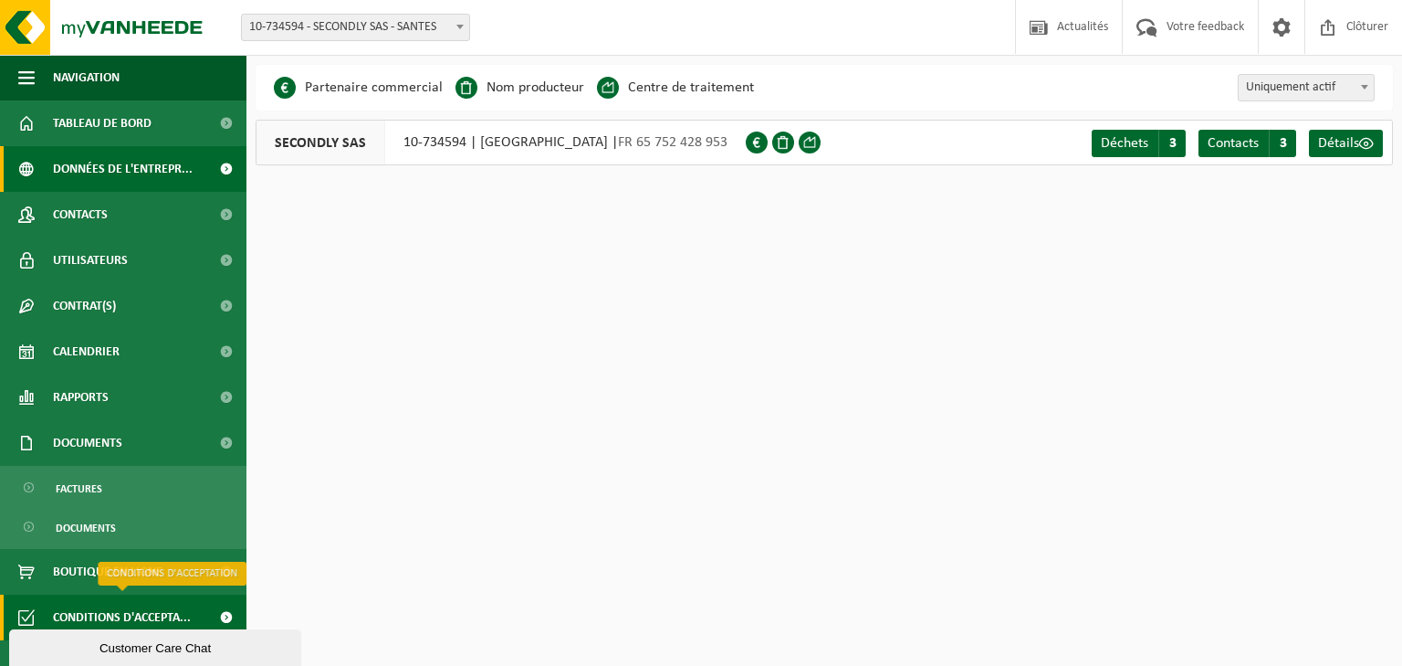
click at [152, 616] on span "Conditions d'accepta..." at bounding box center [122, 617] width 138 height 46
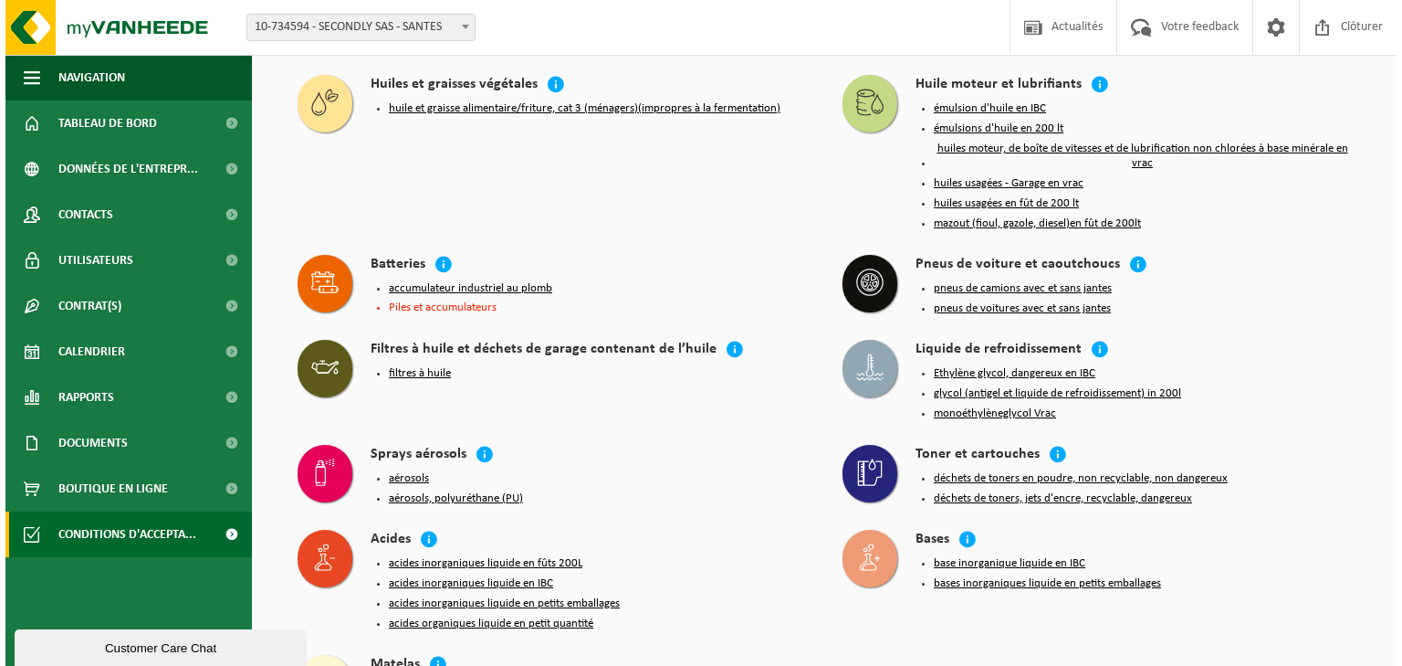
scroll to position [1780, 0]
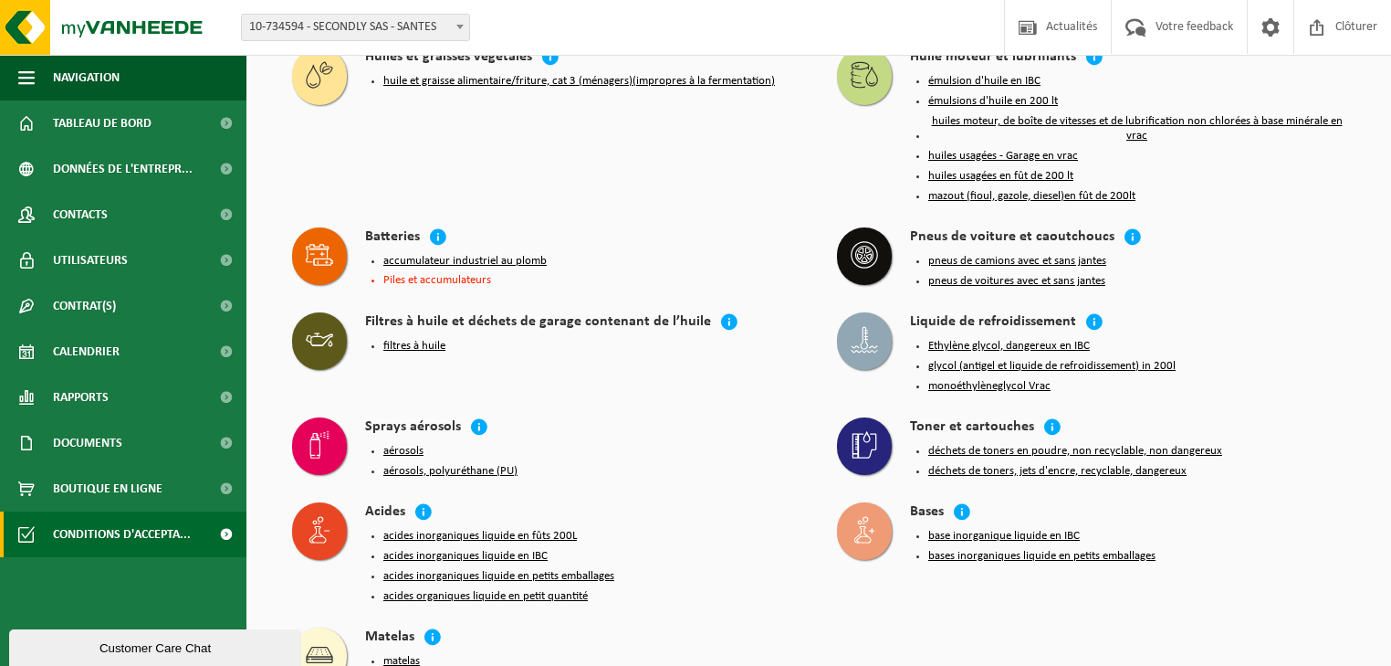
click at [402, 654] on button "matelas" at bounding box center [401, 661] width 37 height 15
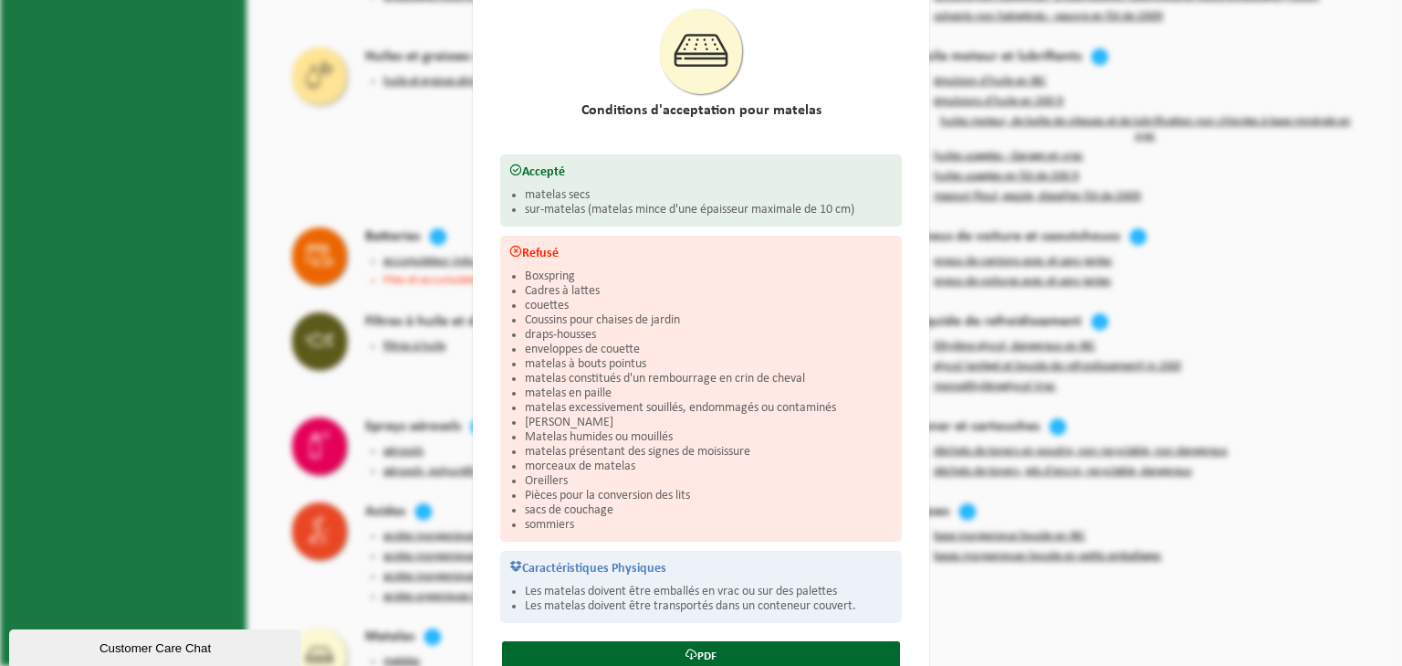
scroll to position [0, 0]
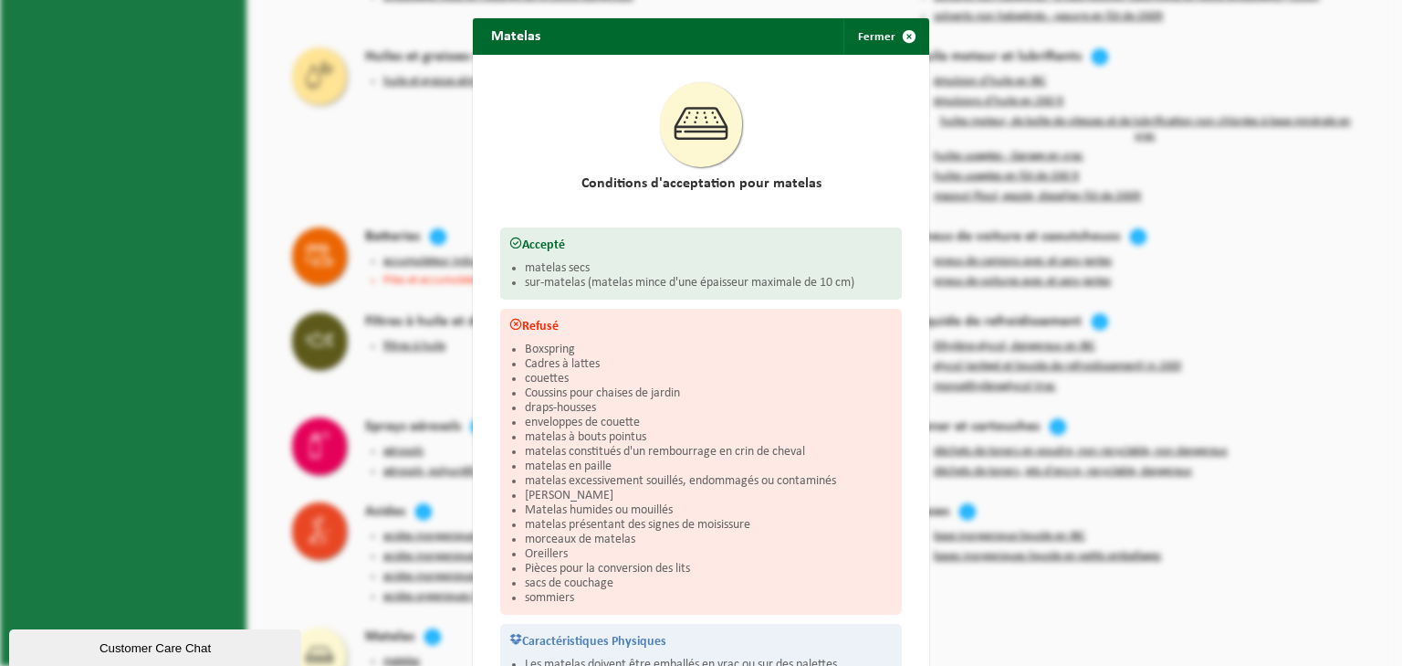
click at [820, 165] on div at bounding box center [701, 124] width 402 height 103
click at [900, 33] on span "button" at bounding box center [909, 36] width 37 height 37
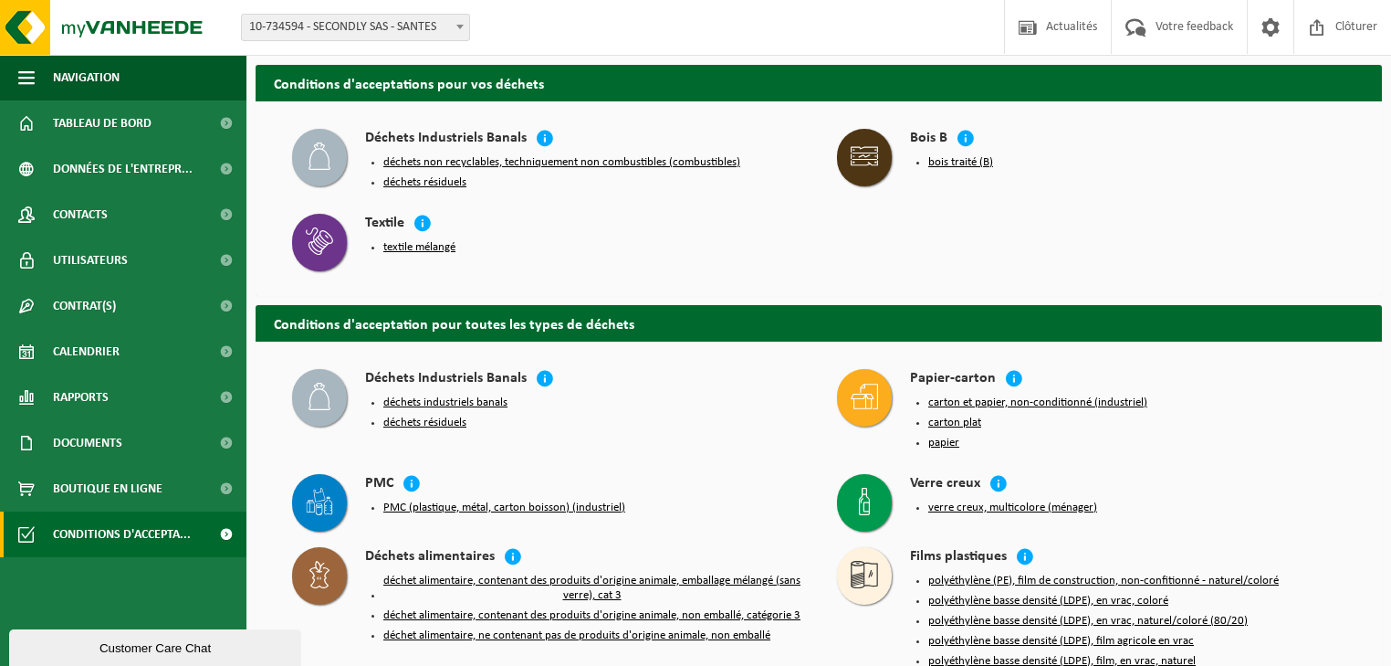
click at [438, 240] on button "textile mélangé" at bounding box center [419, 247] width 72 height 15
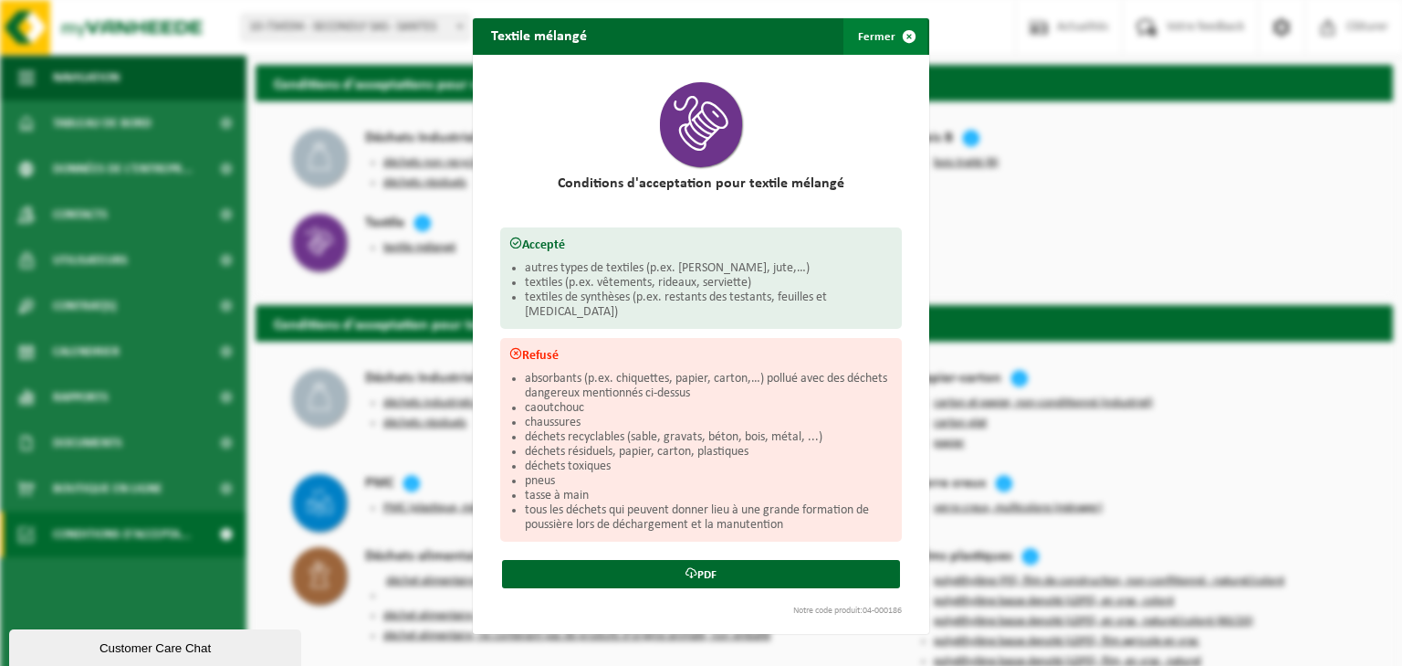
click at [902, 34] on span "button" at bounding box center [909, 36] width 37 height 37
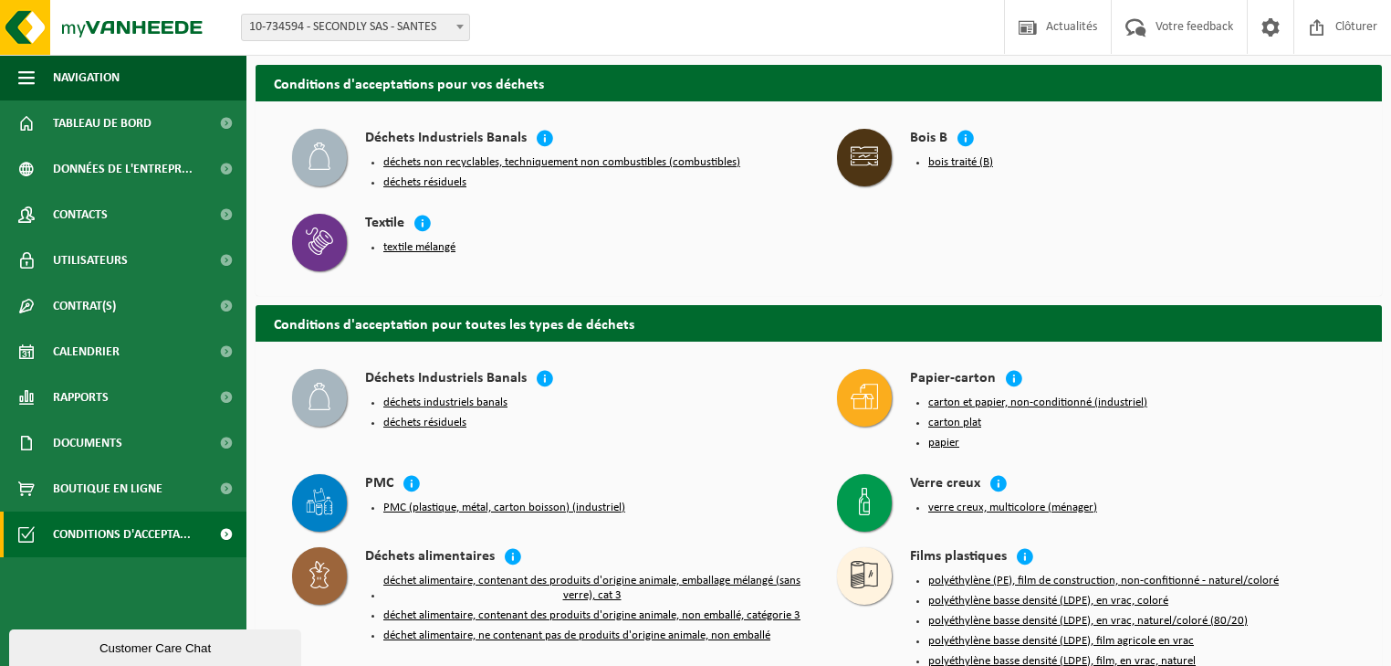
click at [433, 246] on button "textile mélangé" at bounding box center [419, 247] width 72 height 15
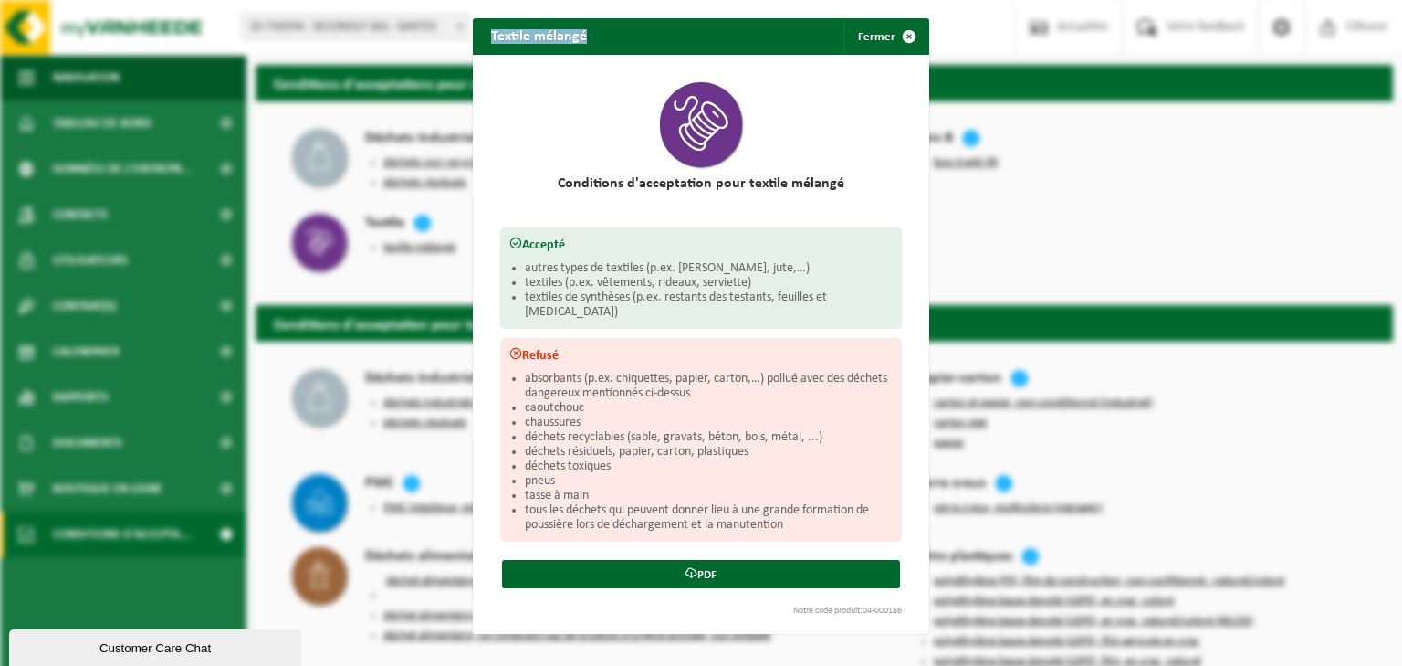
drag, startPoint x: 481, startPoint y: 39, endPoint x: 582, endPoint y: 45, distance: 100.6
click at [582, 45] on h2 "Textile mélangé" at bounding box center [539, 35] width 132 height 35
click at [902, 40] on span "button" at bounding box center [909, 36] width 37 height 37
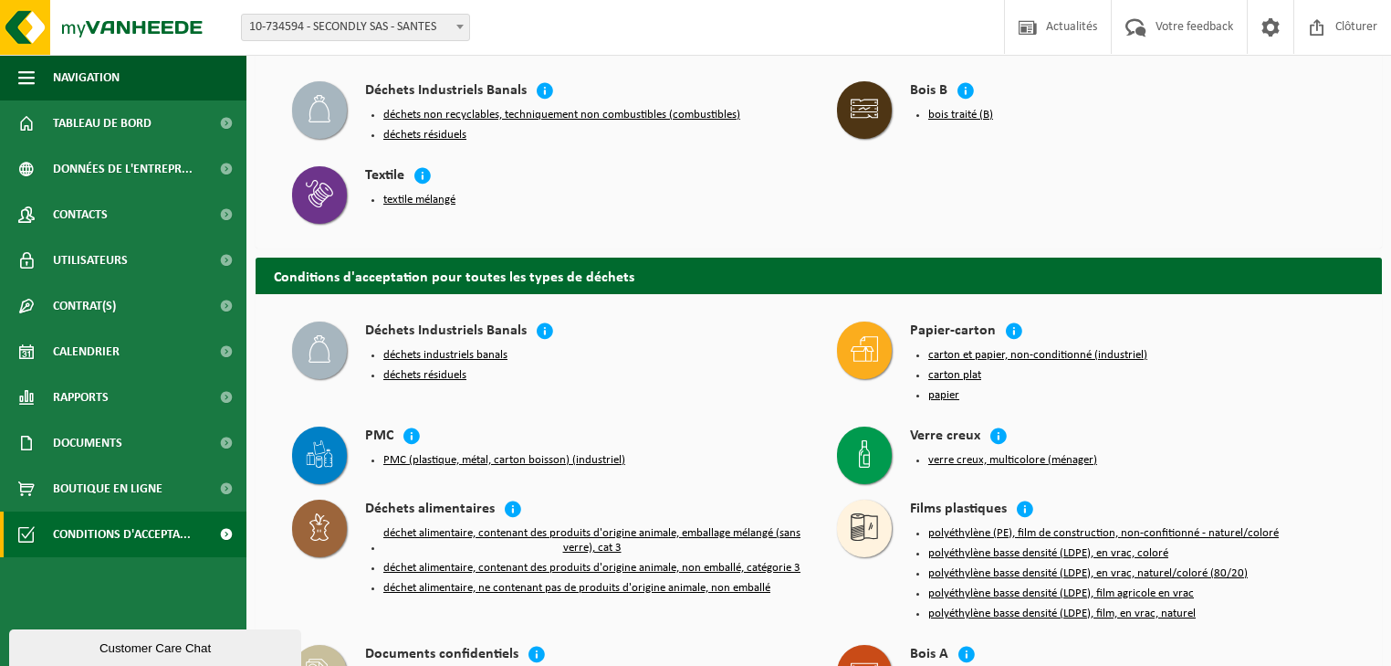
scroll to position [73, 0]
